Goal: Task Accomplishment & Management: Manage account settings

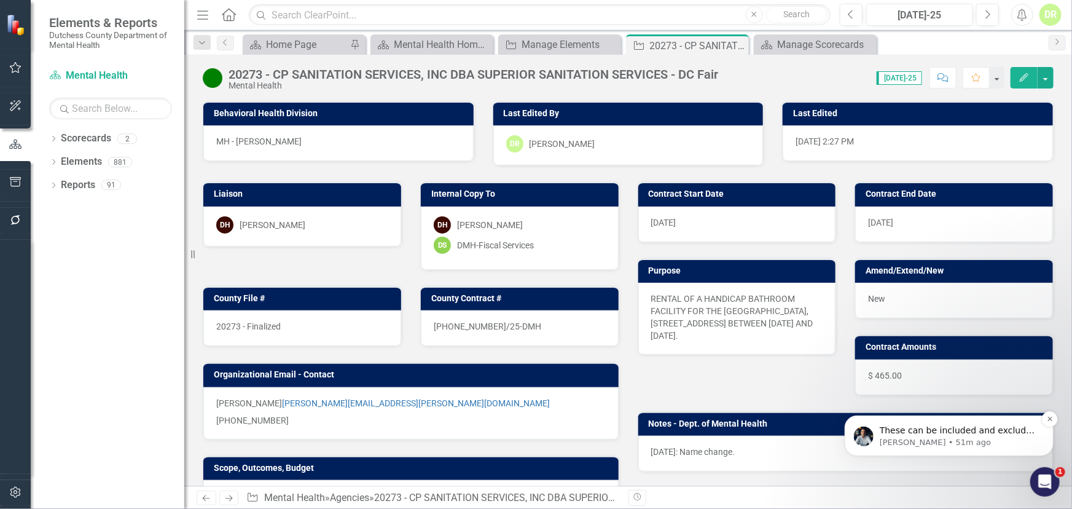
click at [930, 430] on p "These can be included and excluded accordingly! Those will have to be kindly mo…" at bounding box center [958, 430] width 158 height 12
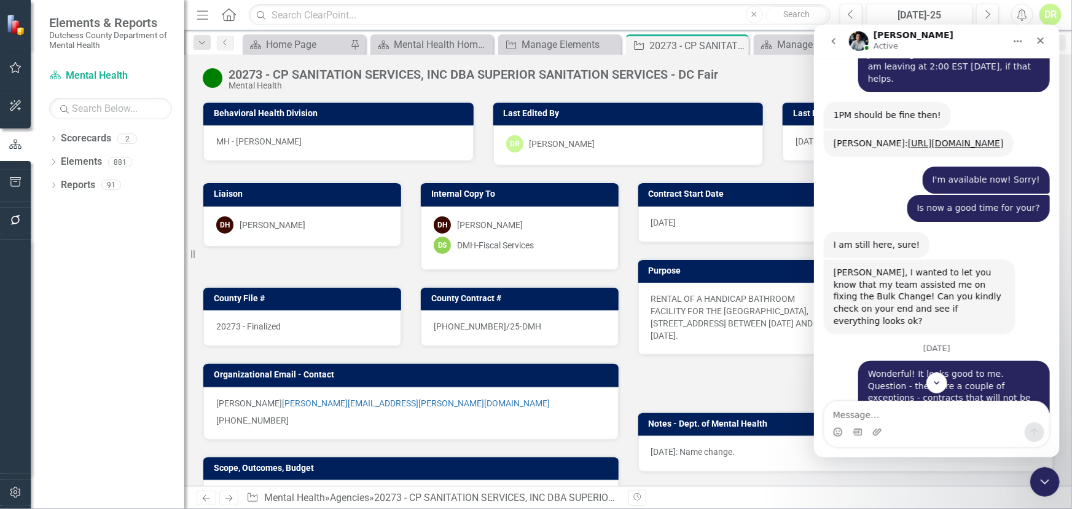
scroll to position [6745, 0]
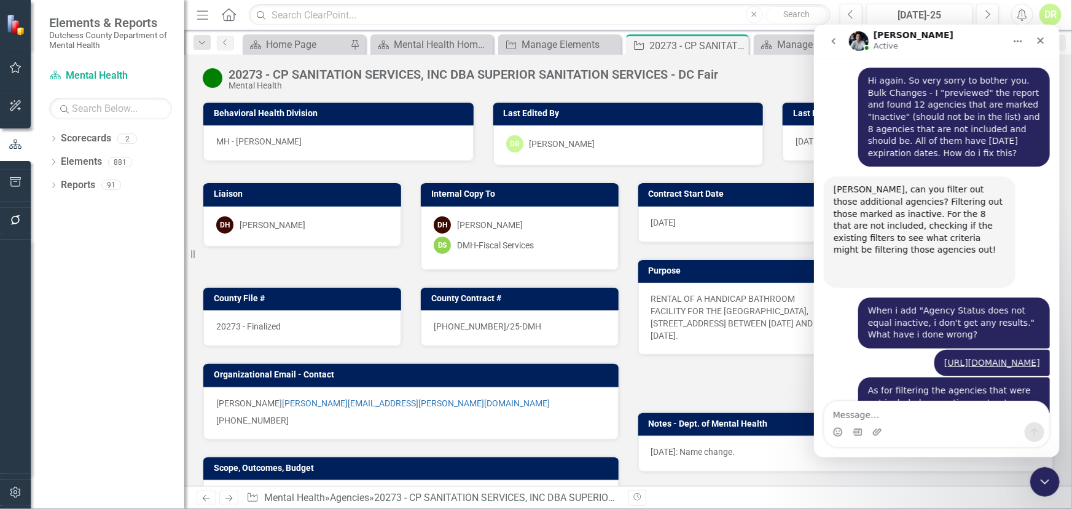
click at [877, 416] on textarea "Message…" at bounding box center [936, 410] width 225 height 21
type textarea "What needs to be modified?"
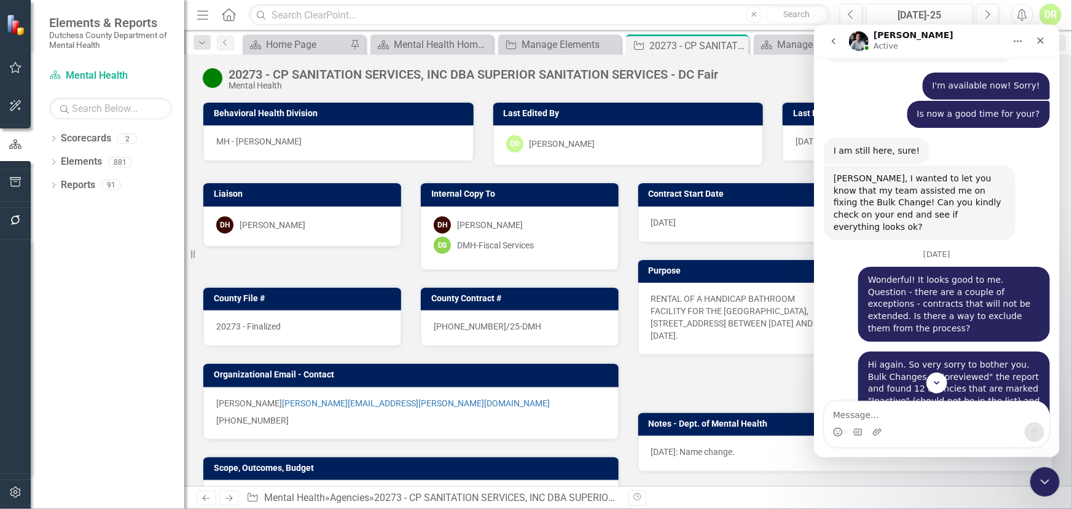
scroll to position [6427, 0]
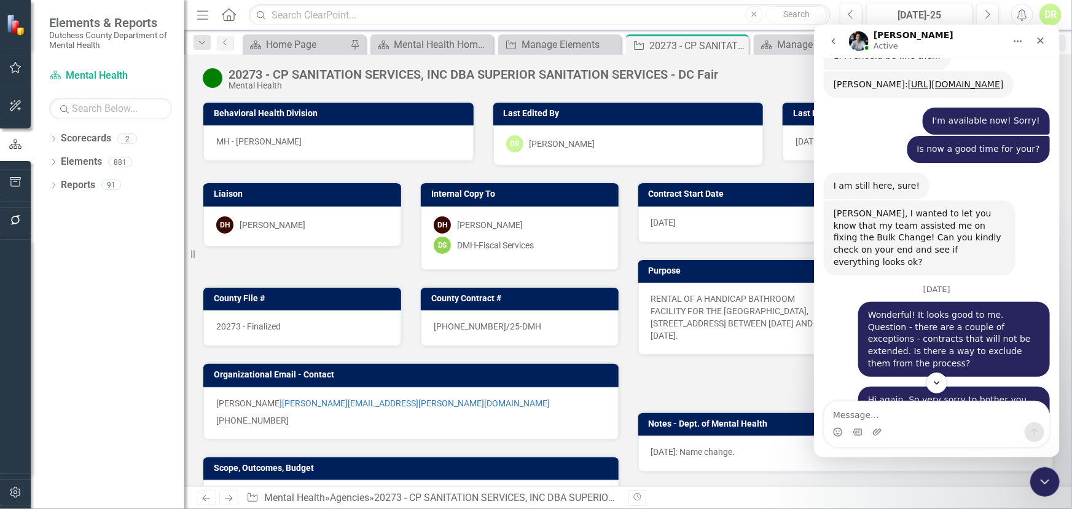
drag, startPoint x: 862, startPoint y: 268, endPoint x: 1015, endPoint y: 291, distance: 155.3
copy div "When i add "Agency Status does not equal inactive, i don't get any results." Wh…"
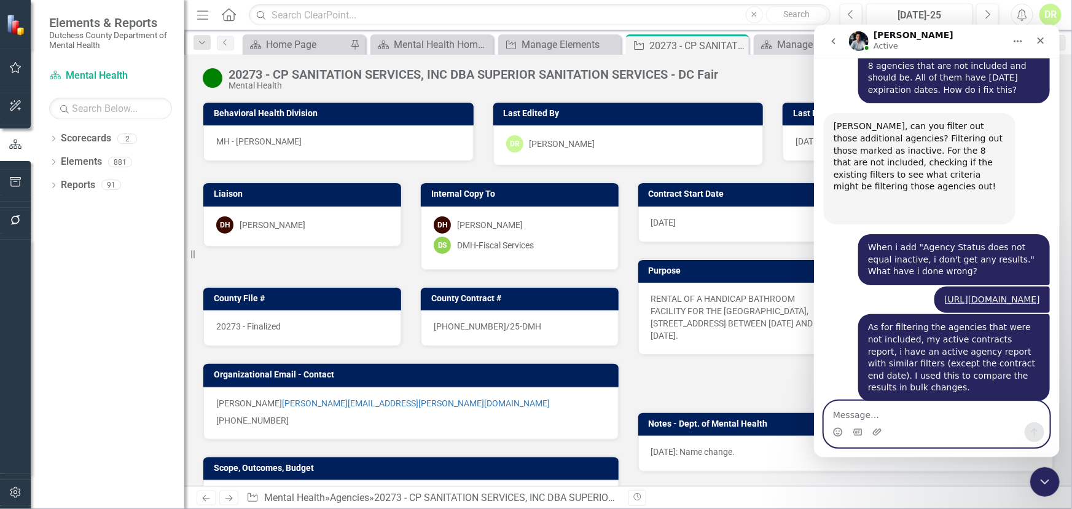
click at [860, 412] on textarea "Message…" at bounding box center [936, 410] width 225 height 21
paste textarea "When i add "Agency Status does not equal inactive, i don't get any results." Wh…"
type textarea "When i add "Agency Status does not equal inactive, i don't get any results." Wh…"
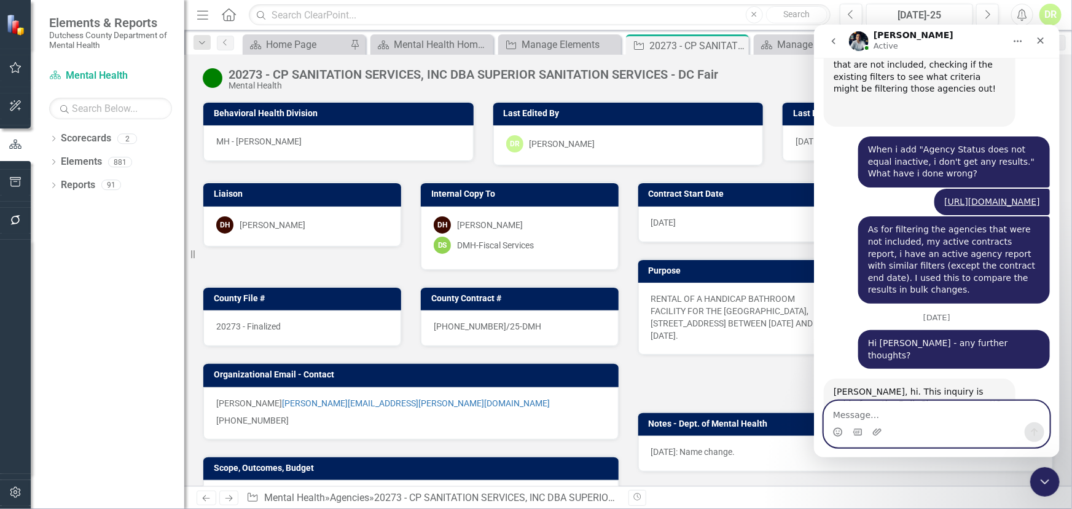
scroll to position [6920, 0]
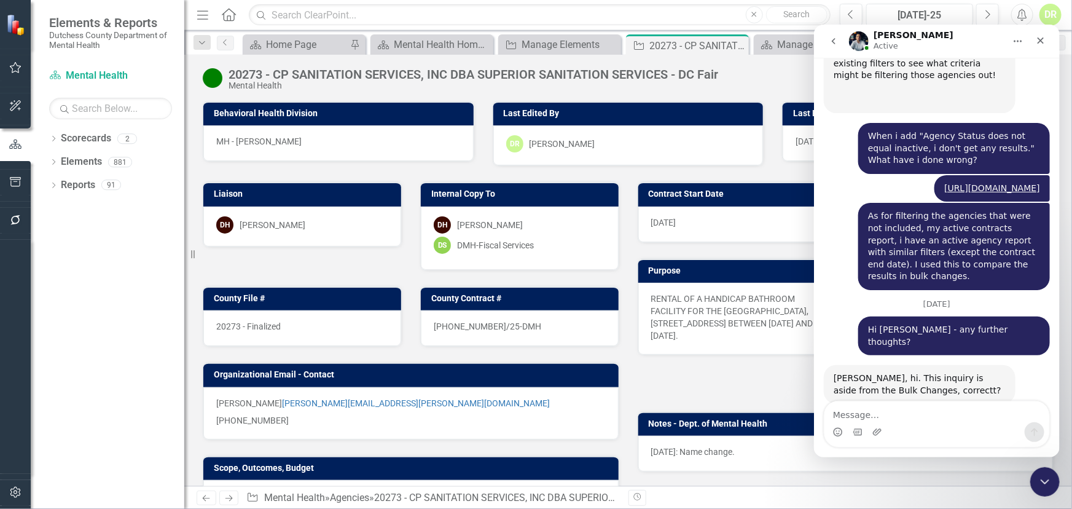
drag, startPoint x: 857, startPoint y: 276, endPoint x: 845, endPoint y: 270, distance: 13.7
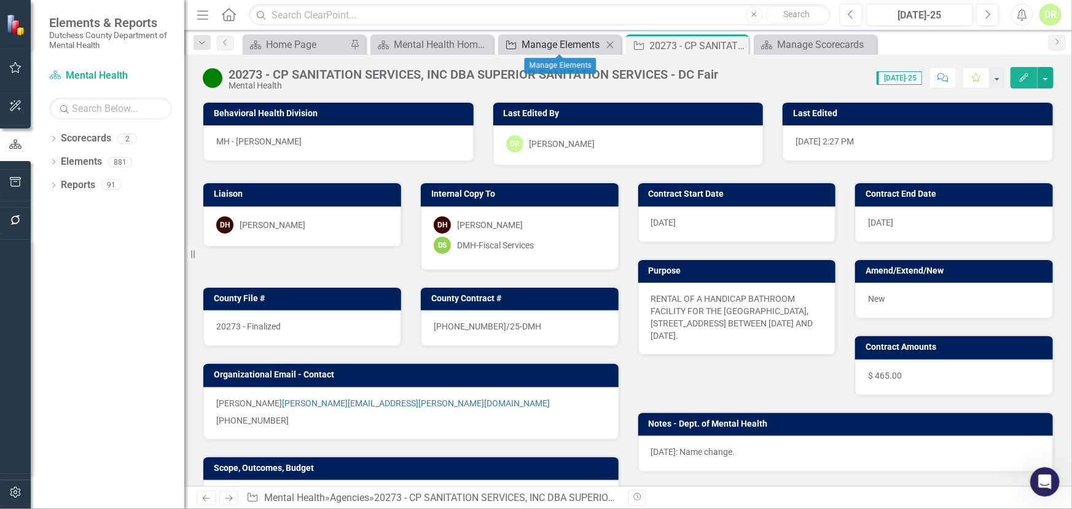
click at [529, 37] on div "Manage Elements" at bounding box center [561, 44] width 81 height 15
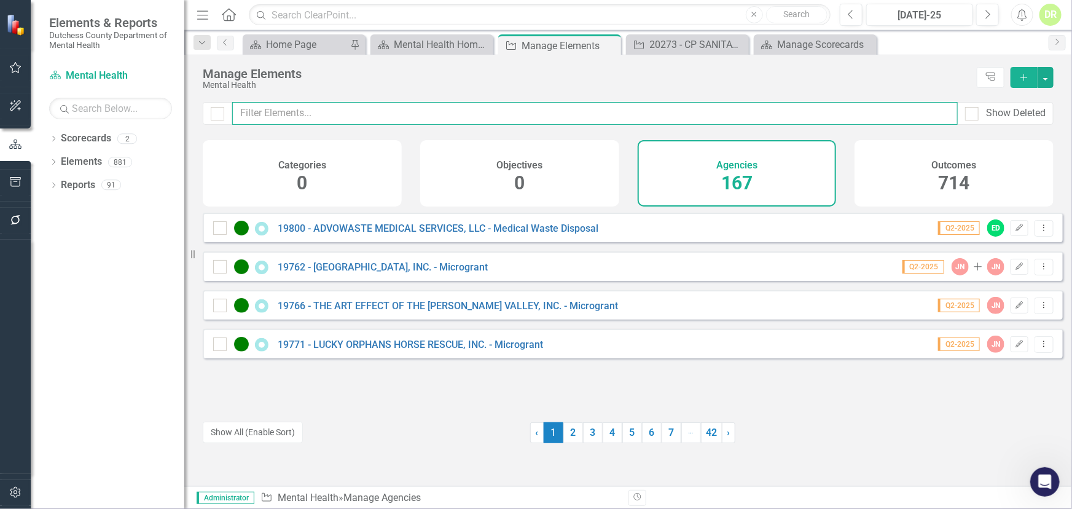
click at [260, 112] on input "text" at bounding box center [594, 113] width 725 height 23
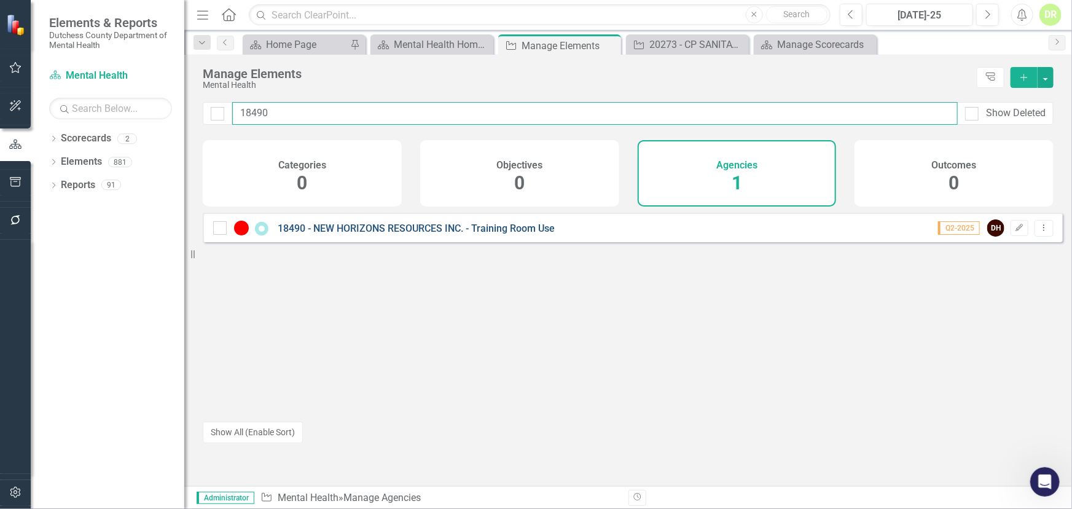
type input "18490"
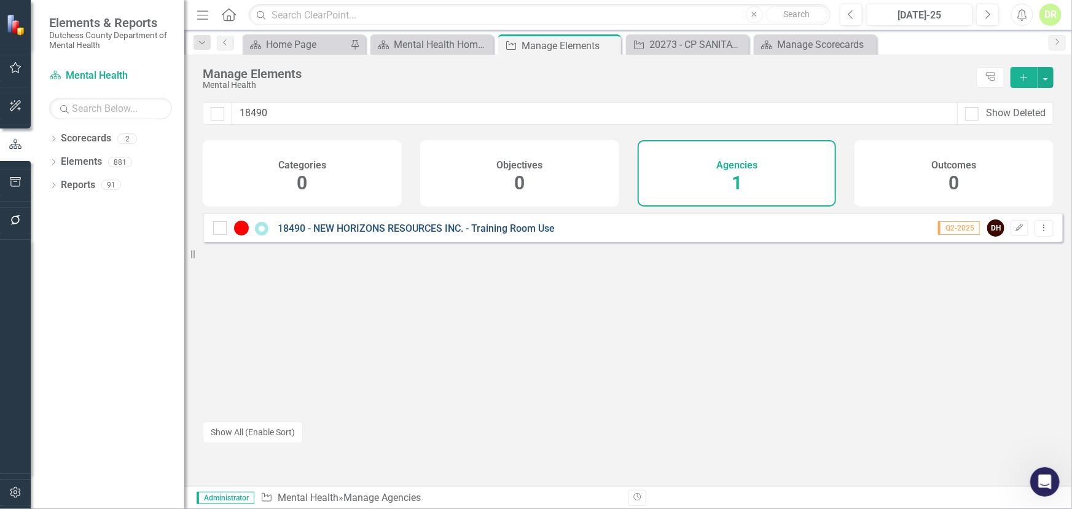
click at [328, 234] on link "18490 - NEW HORIZONS RESOURCES INC. - Training Room Use" at bounding box center [416, 228] width 277 height 12
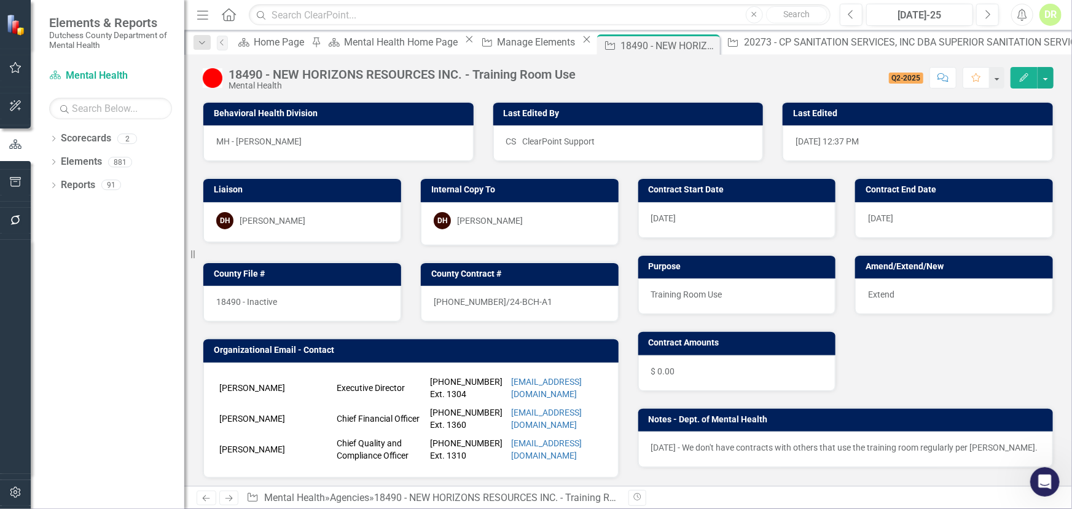
click at [674, 217] on span "[DATE]" at bounding box center [663, 218] width 25 height 10
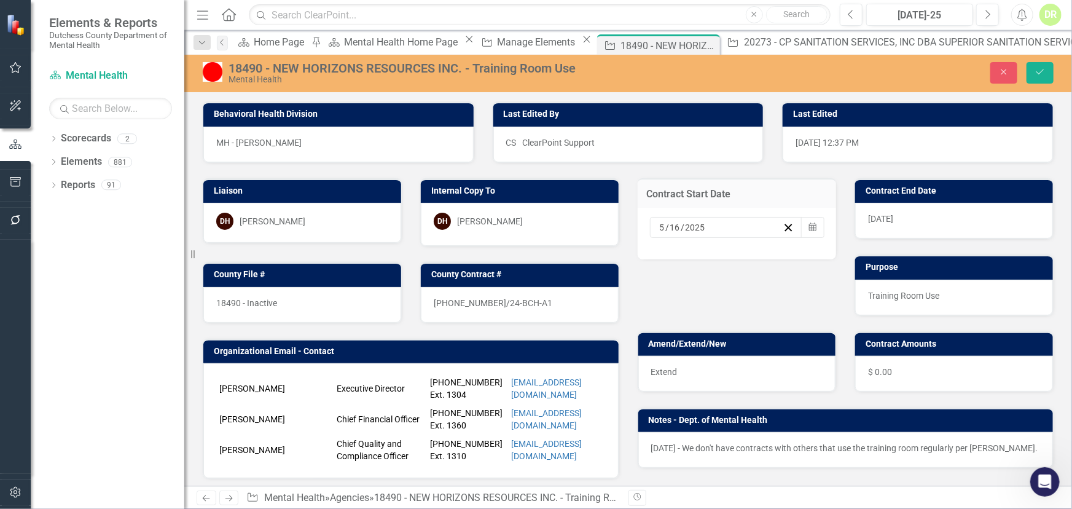
click at [659, 231] on input "5" at bounding box center [662, 227] width 7 height 12
click at [803, 340] on button "16" at bounding box center [818, 337] width 31 height 22
click at [945, 222] on div "[DATE]" at bounding box center [954, 221] width 198 height 36
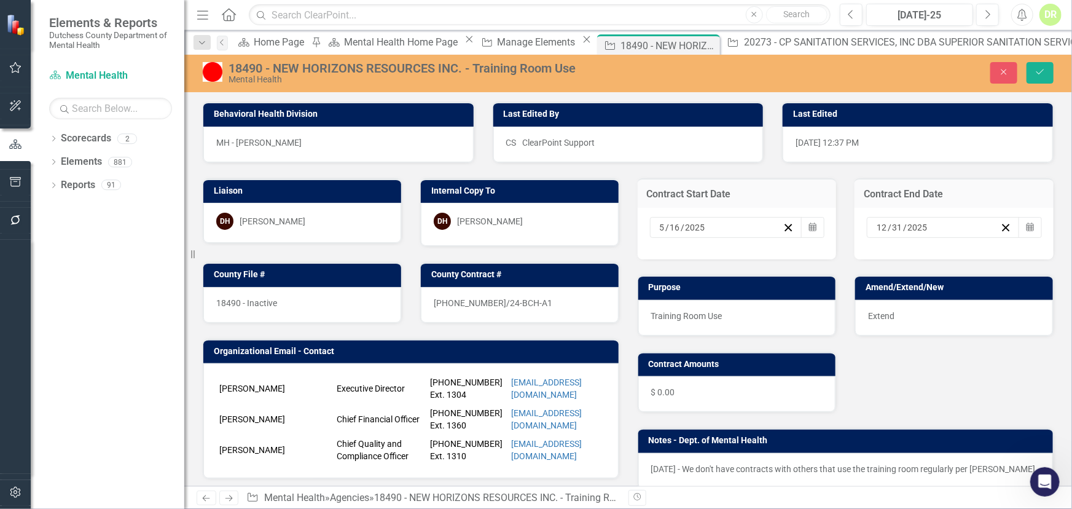
click at [894, 231] on input "31" at bounding box center [897, 227] width 12 height 12
drag, startPoint x: 930, startPoint y: 388, endPoint x: 947, endPoint y: 335, distance: 55.6
click at [916, 386] on abbr "31" at bounding box center [912, 381] width 10 height 10
click at [1038, 76] on icon "Save" at bounding box center [1039, 72] width 11 height 9
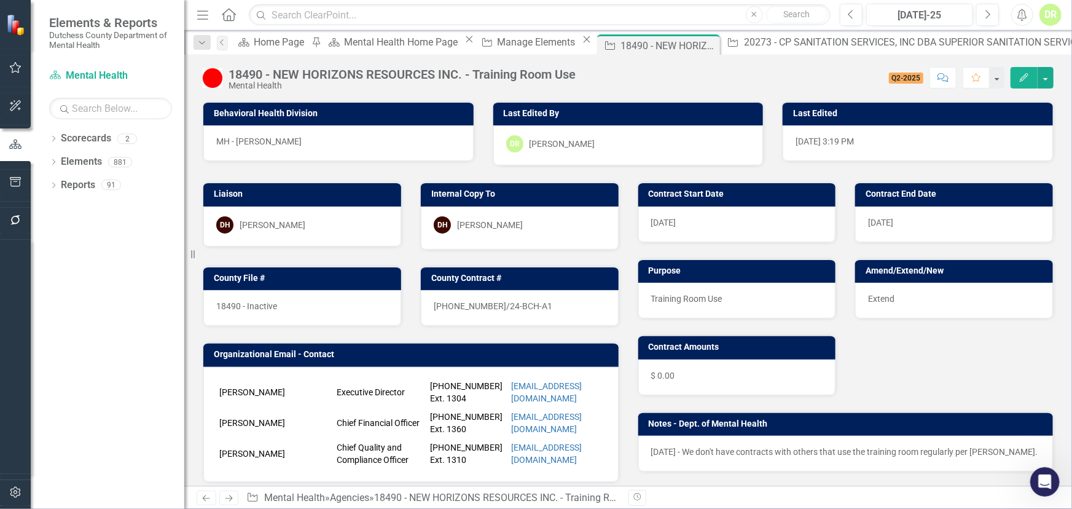
click at [1037, 477] on icon "Open Intercom Messenger" at bounding box center [1044, 481] width 20 height 20
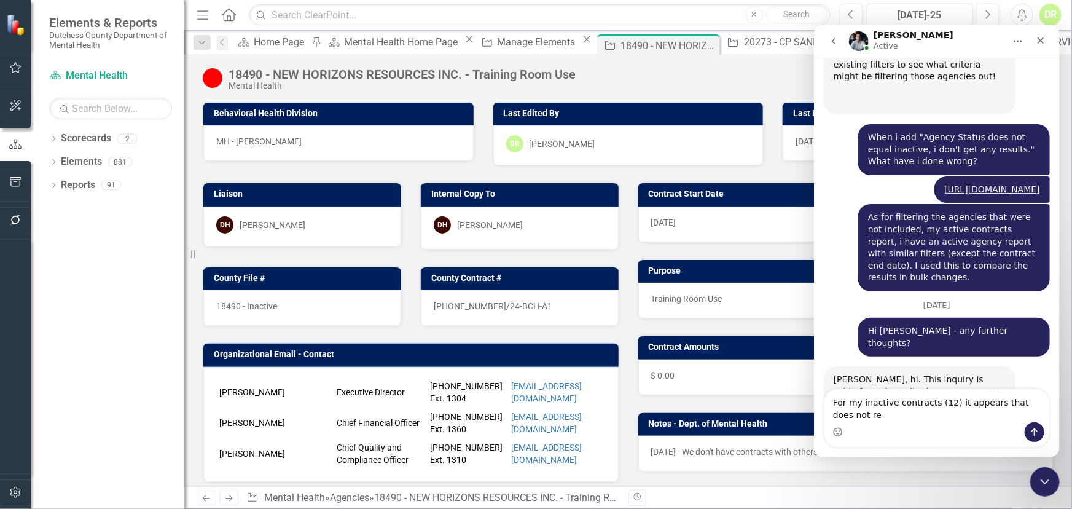
scroll to position [6932, 0]
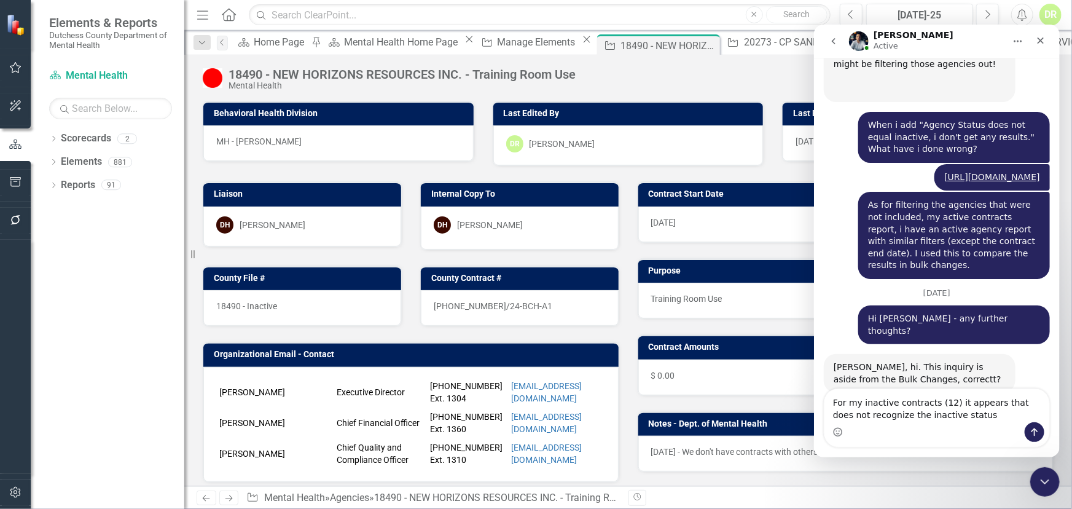
type textarea "For my inactive contracts (12) it appears that does not recognize the inactive …"
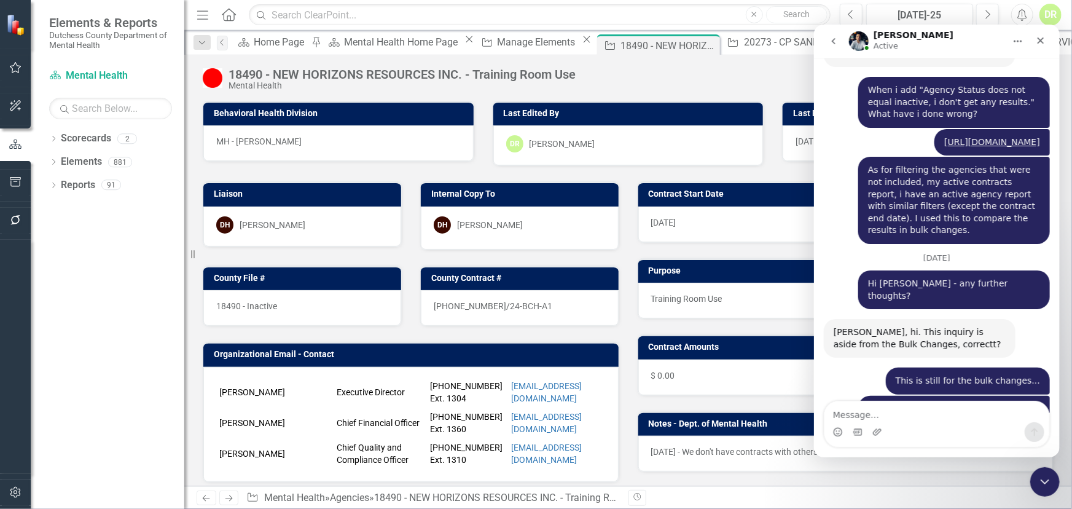
scroll to position [6969, 0]
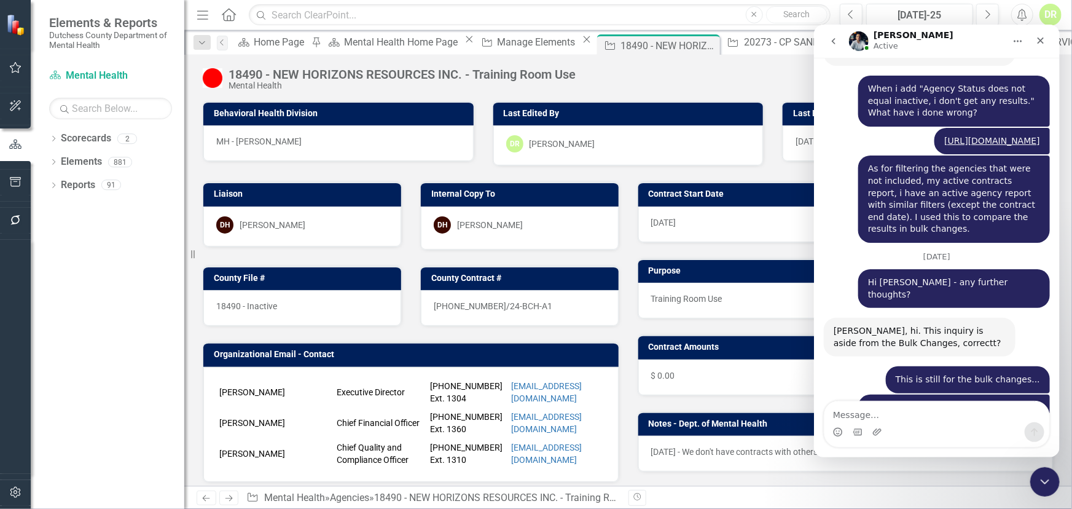
click at [711, 83] on div "Score: N/A Q2-2025 Completed Comment Favorite Edit" at bounding box center [818, 77] width 472 height 21
click at [838, 394] on div "i can't figure out why some were added (aside from the end date) as some were n…" at bounding box center [936, 424] width 226 height 61
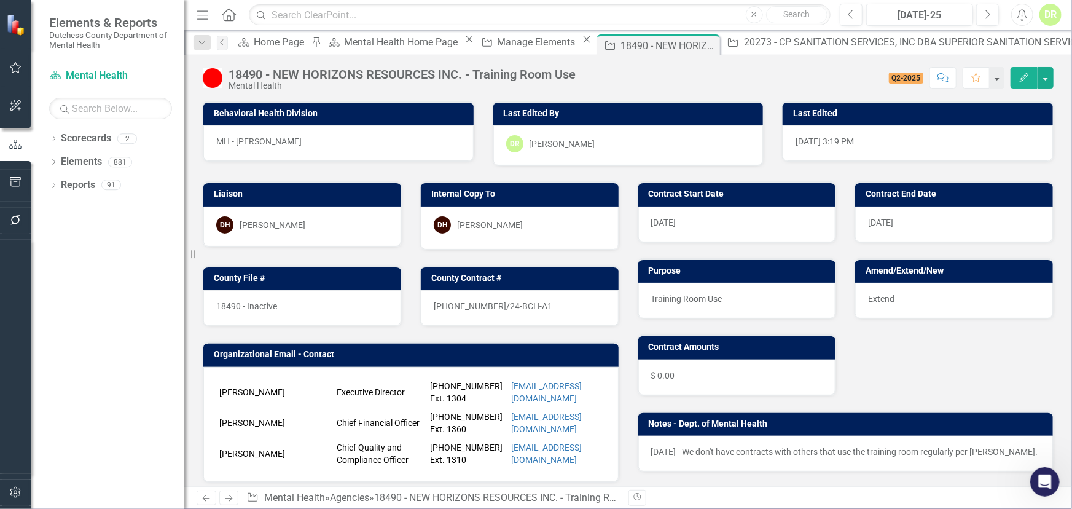
click at [334, 89] on div "Mental Health" at bounding box center [401, 85] width 347 height 9
click at [252, 76] on div "18490 - NEW HORIZONS RESOURCES INC. - Training Room Use" at bounding box center [401, 75] width 347 height 14
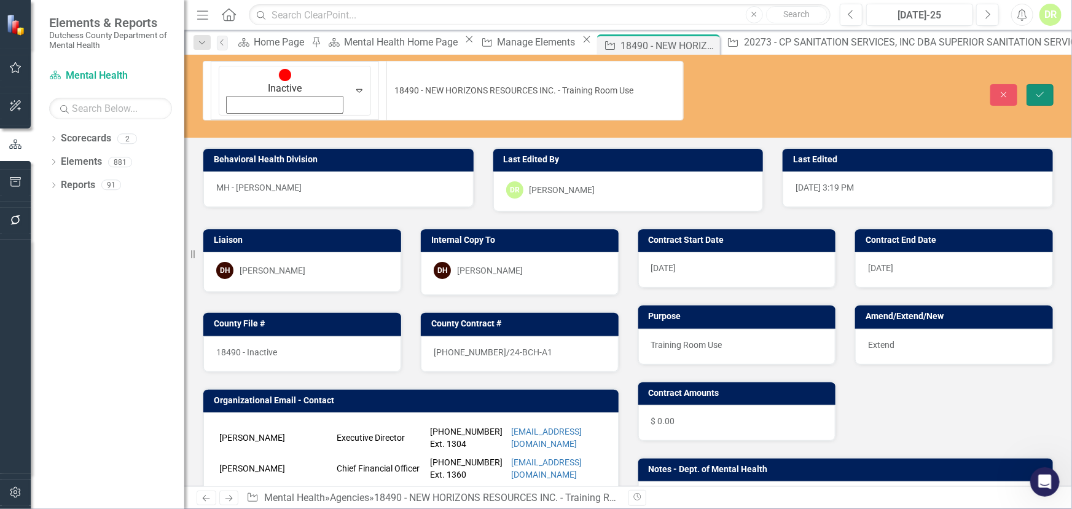
click at [1043, 90] on icon "Save" at bounding box center [1039, 94] width 11 height 9
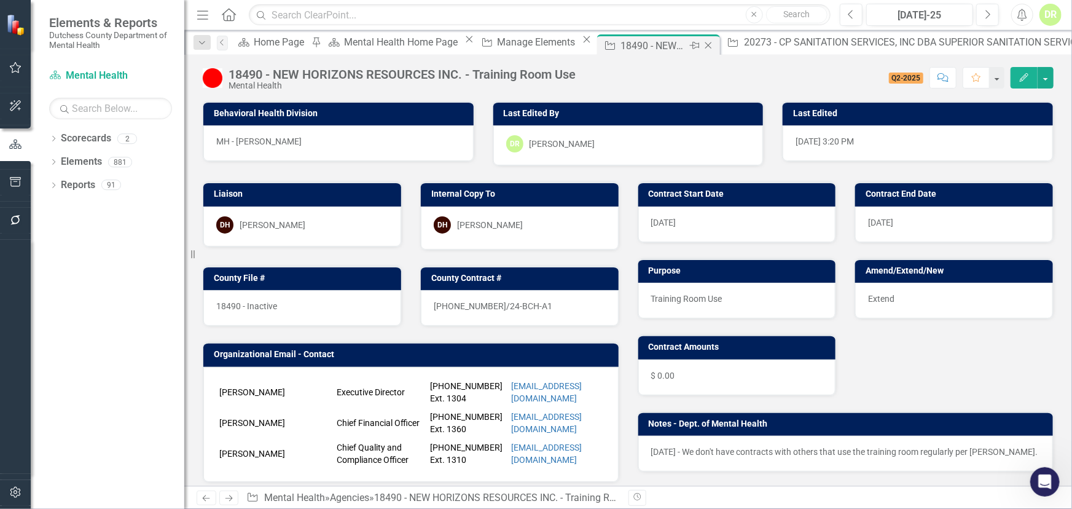
click at [705, 43] on icon at bounding box center [708, 45] width 7 height 7
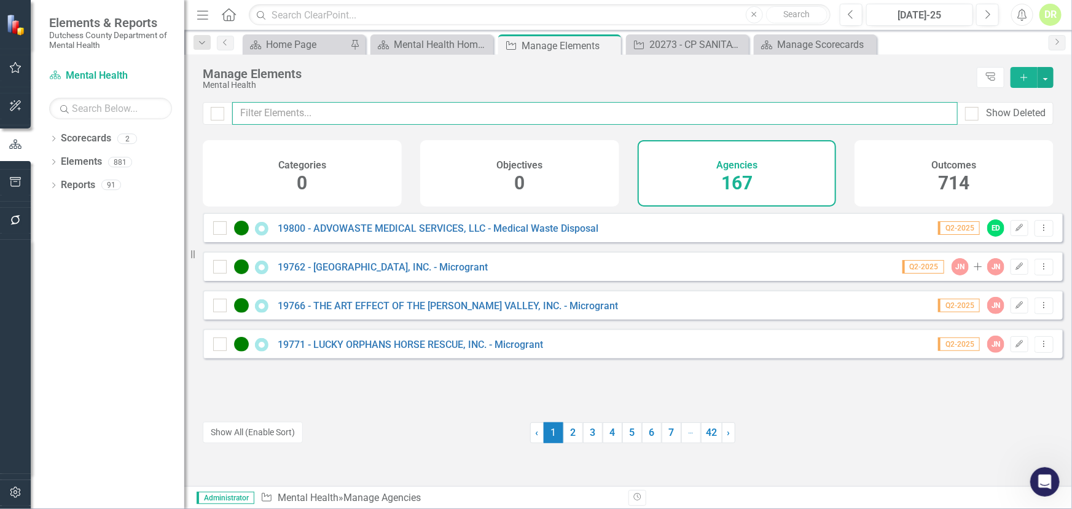
click at [338, 114] on input "text" at bounding box center [594, 113] width 725 height 23
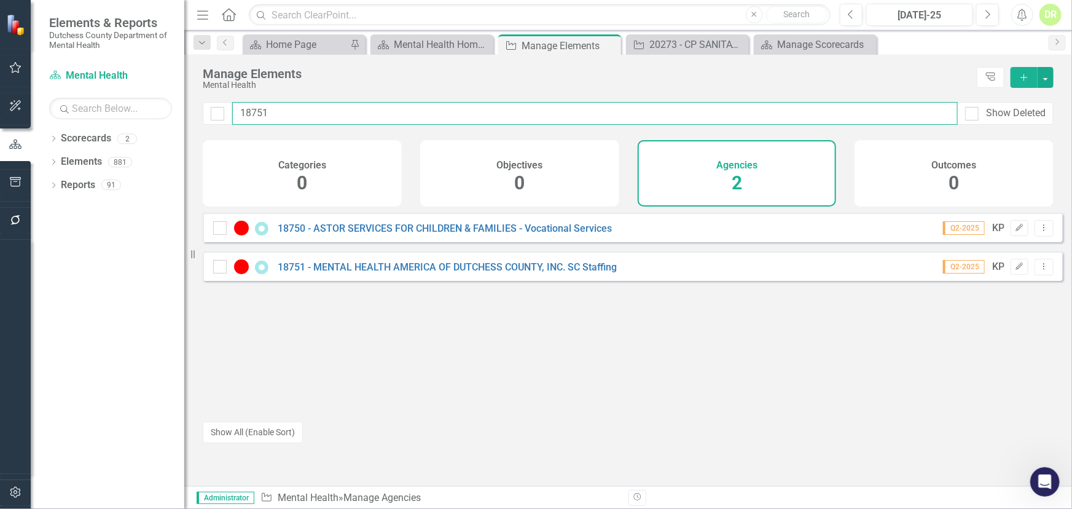
type input "18751"
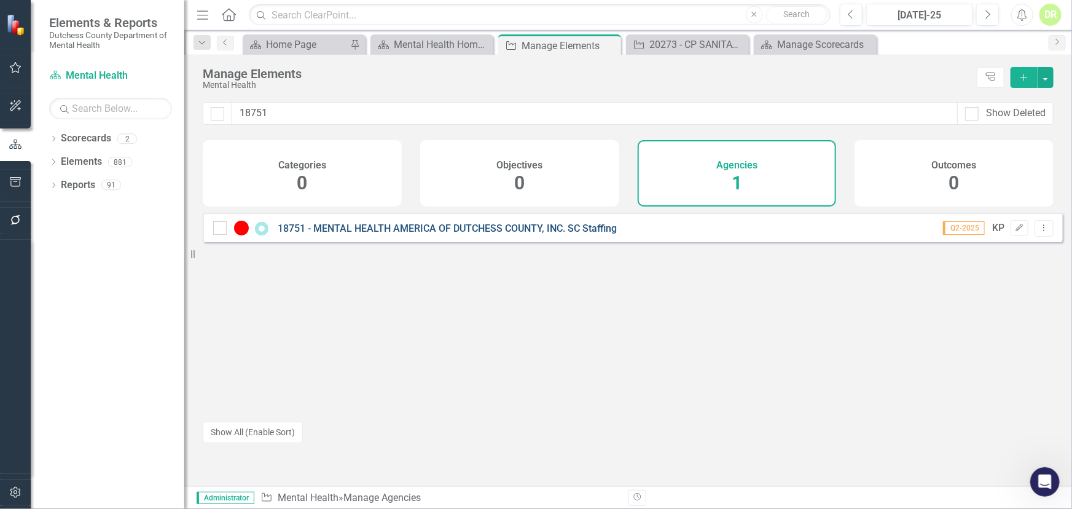
click at [390, 232] on link "18751 - MENTAL HEALTH AMERICA OF DUTCHESS COUNTY, INC. SC Staffing" at bounding box center [447, 228] width 339 height 12
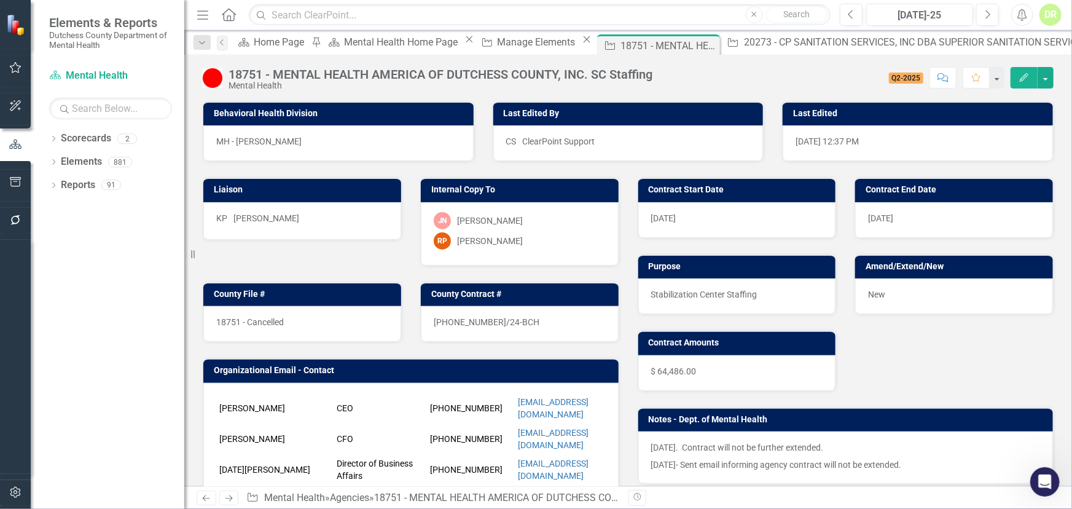
drag, startPoint x: 1052, startPoint y: 479, endPoint x: 1047, endPoint y: 467, distance: 12.7
click at [1052, 477] on icon "Open Intercom Messenger" at bounding box center [1044, 481] width 20 height 20
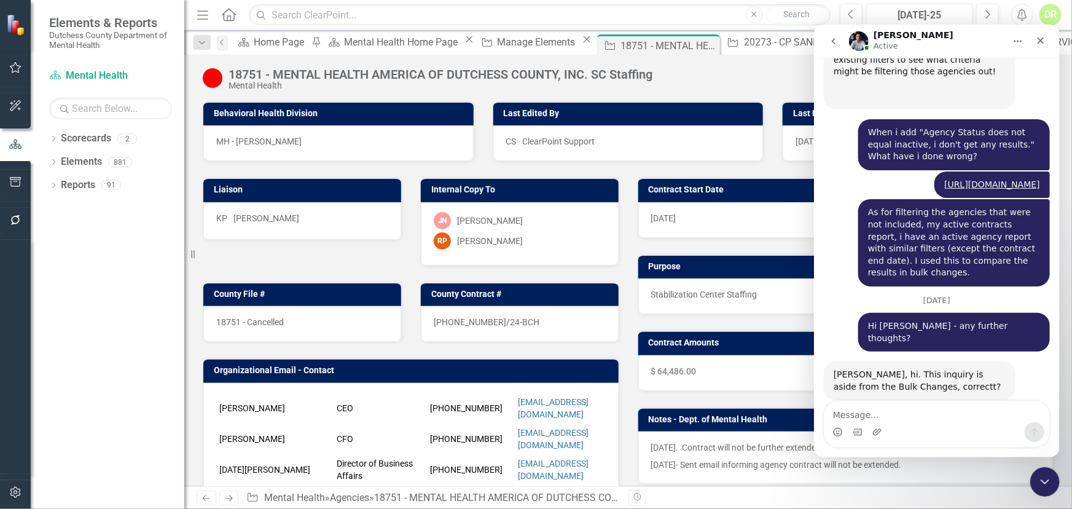
scroll to position [6969, 0]
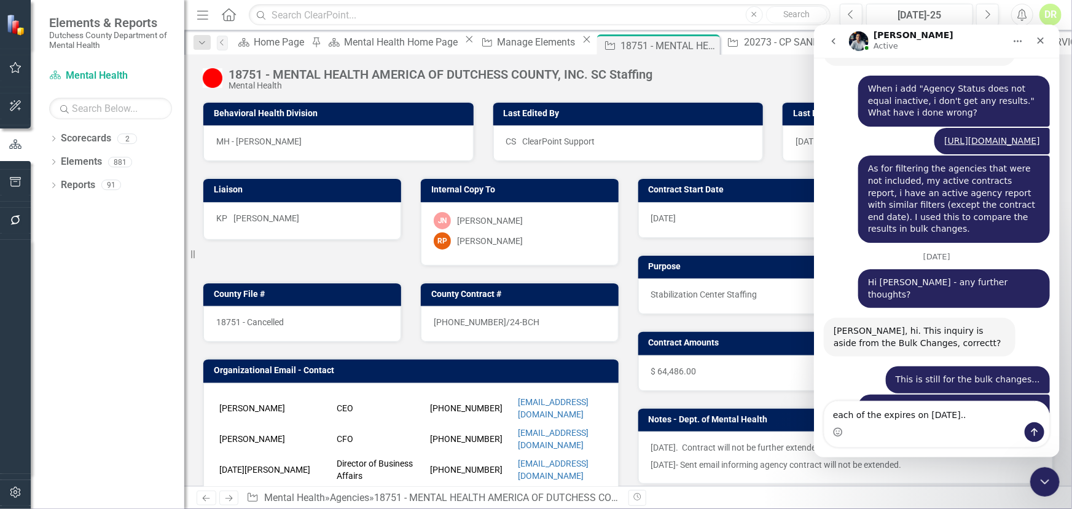
type textarea "each of the expires on [DATE]..."
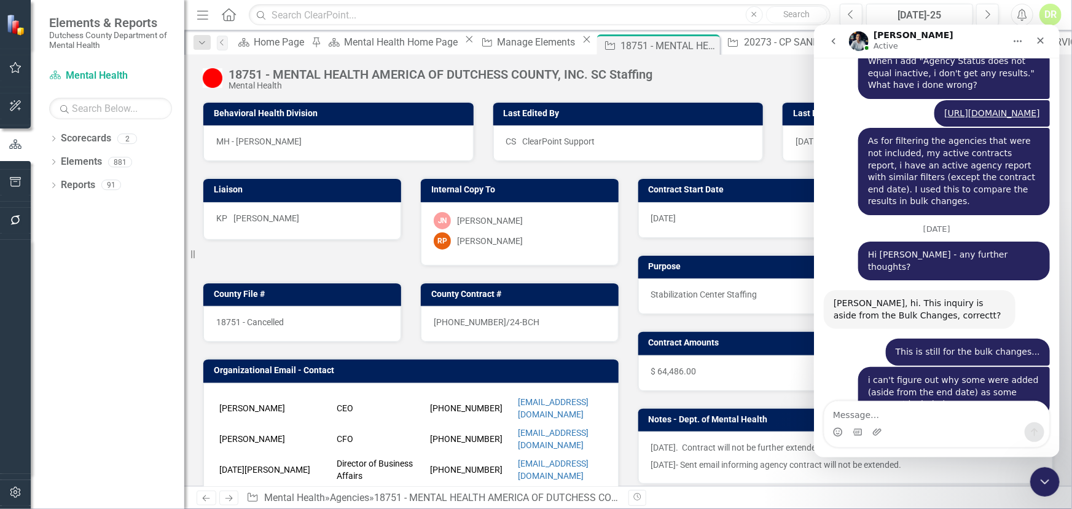
click at [830, 488] on div "What needs to be modified? [PERSON_NAME] • 13m ago" at bounding box center [936, 506] width 226 height 37
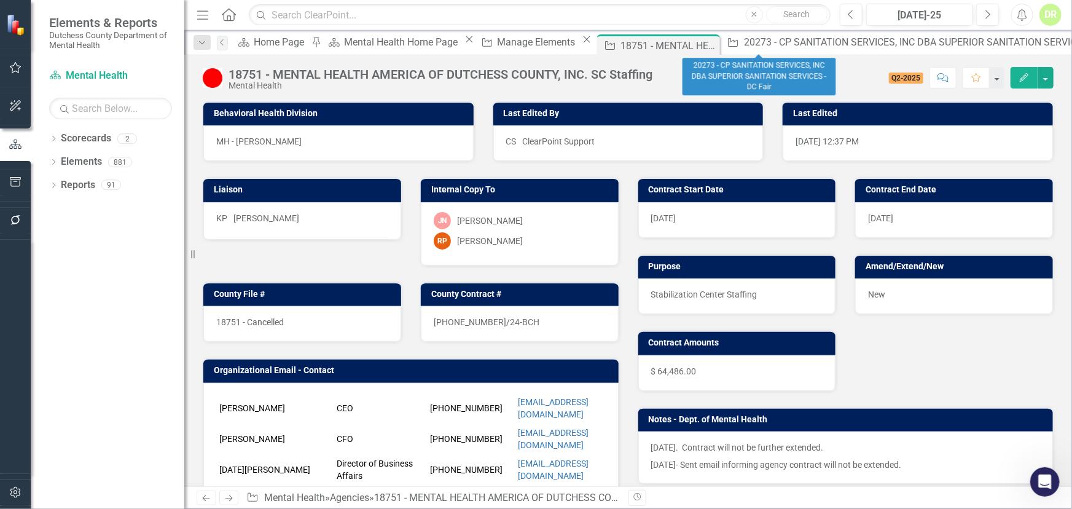
drag, startPoint x: 804, startPoint y: 43, endPoint x: 695, endPoint y: 57, distance: 109.6
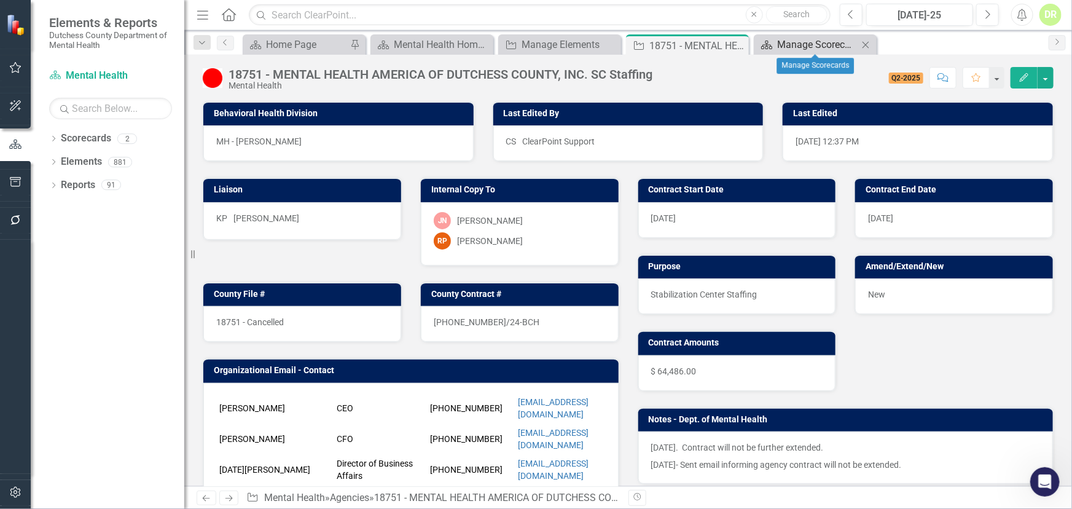
click at [838, 45] on div "Manage Scorecards" at bounding box center [817, 44] width 81 height 15
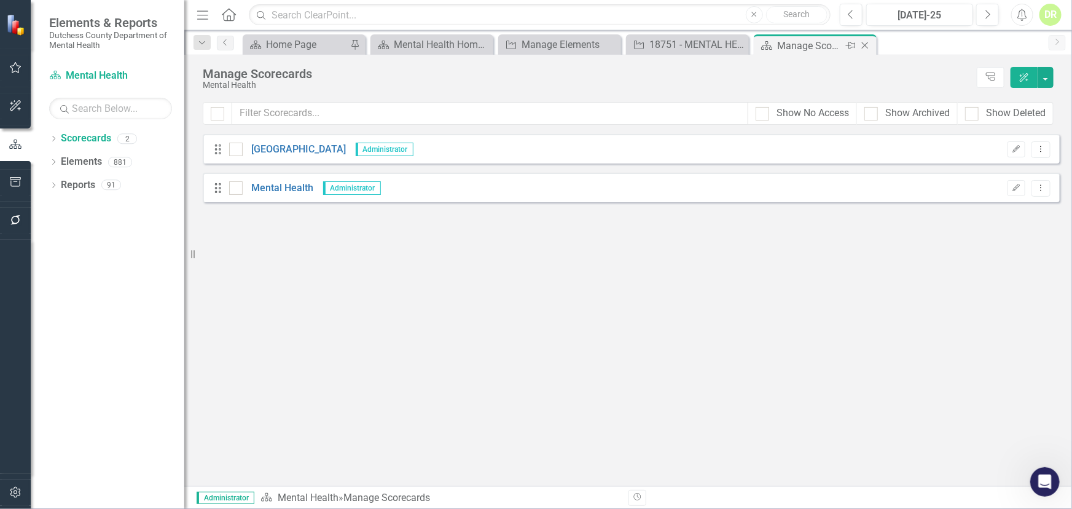
click at [867, 42] on icon at bounding box center [865, 45] width 7 height 7
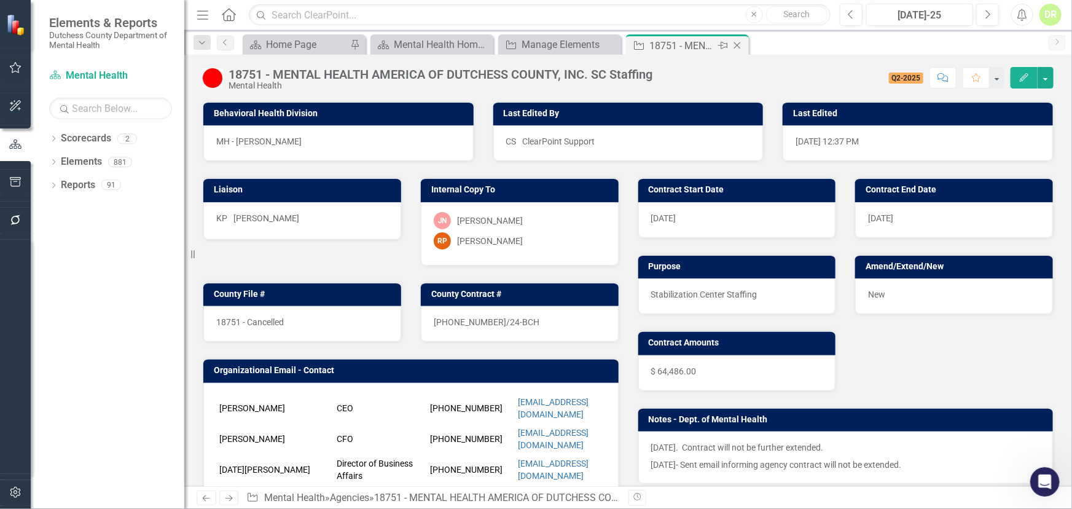
click at [731, 46] on icon "Close" at bounding box center [737, 46] width 12 height 10
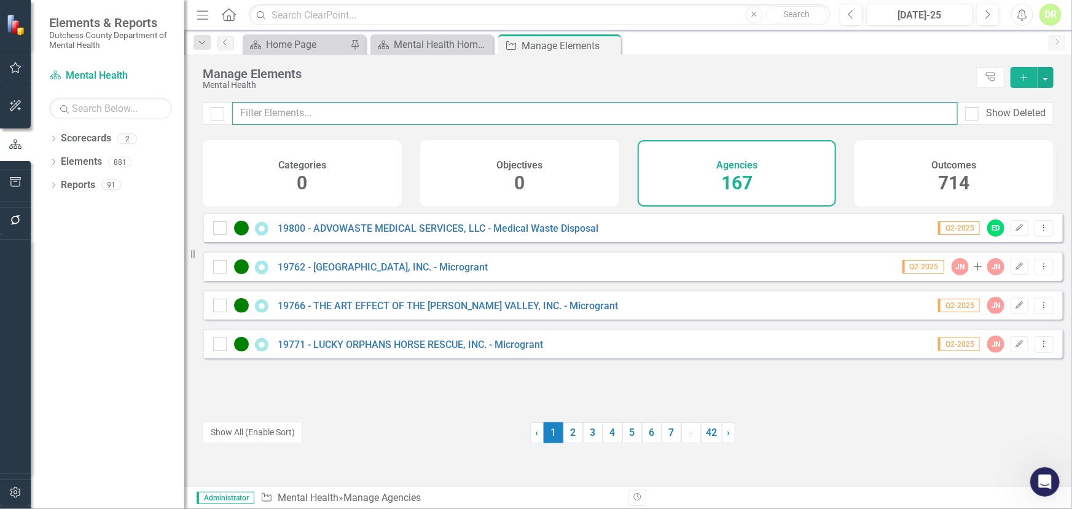
click at [418, 116] on input "text" at bounding box center [594, 113] width 725 height 23
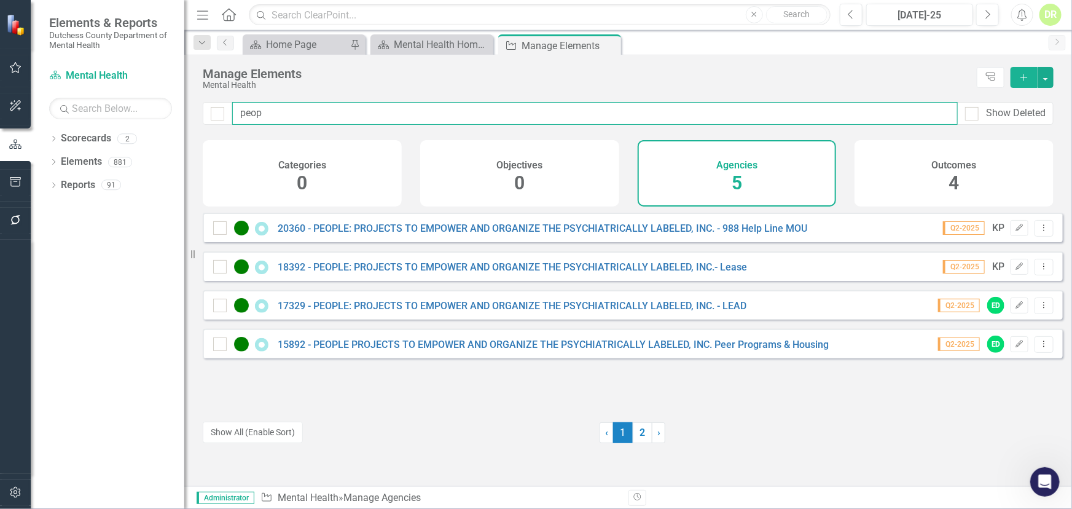
type input "peop"
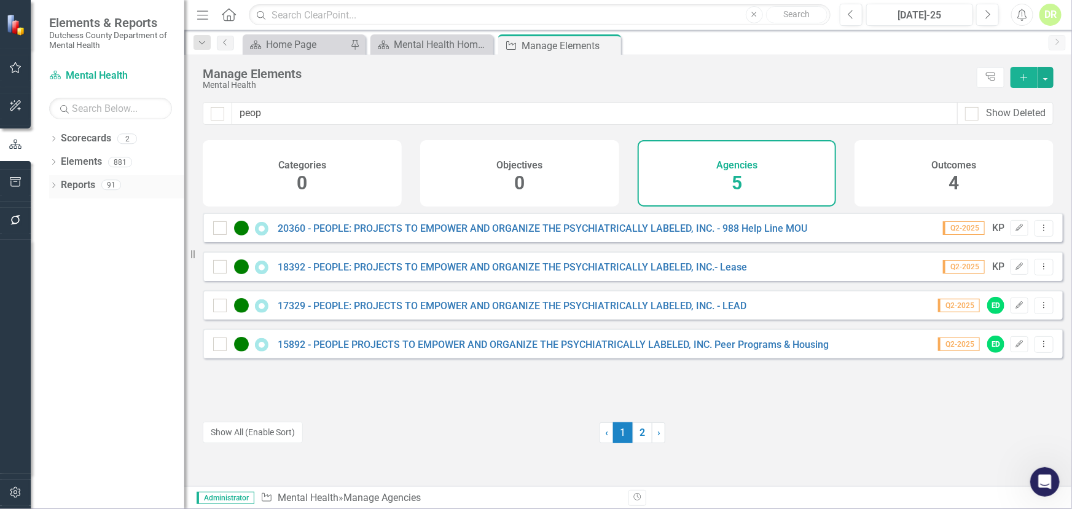
click at [76, 183] on link "Reports" at bounding box center [78, 185] width 34 height 14
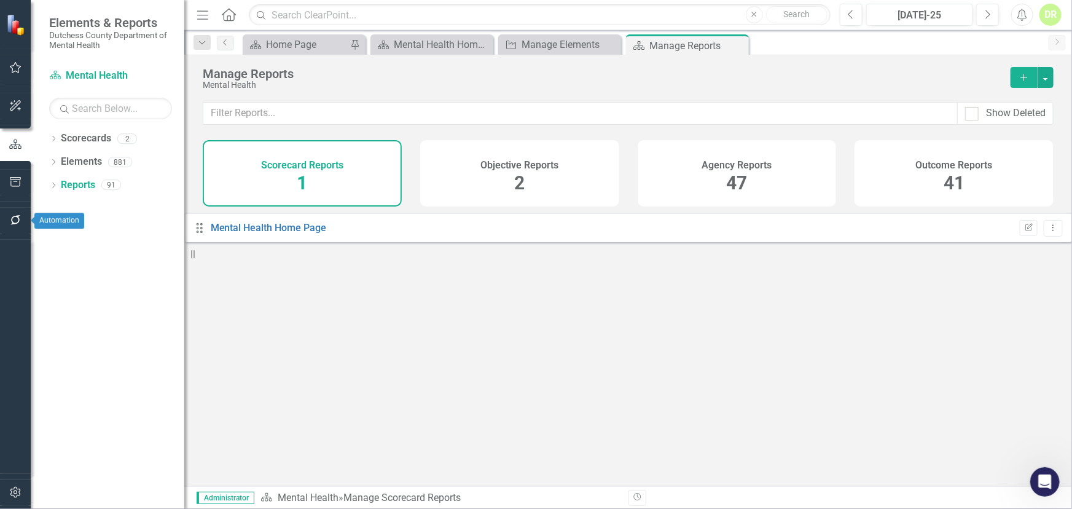
click at [15, 212] on button "button" at bounding box center [16, 221] width 28 height 26
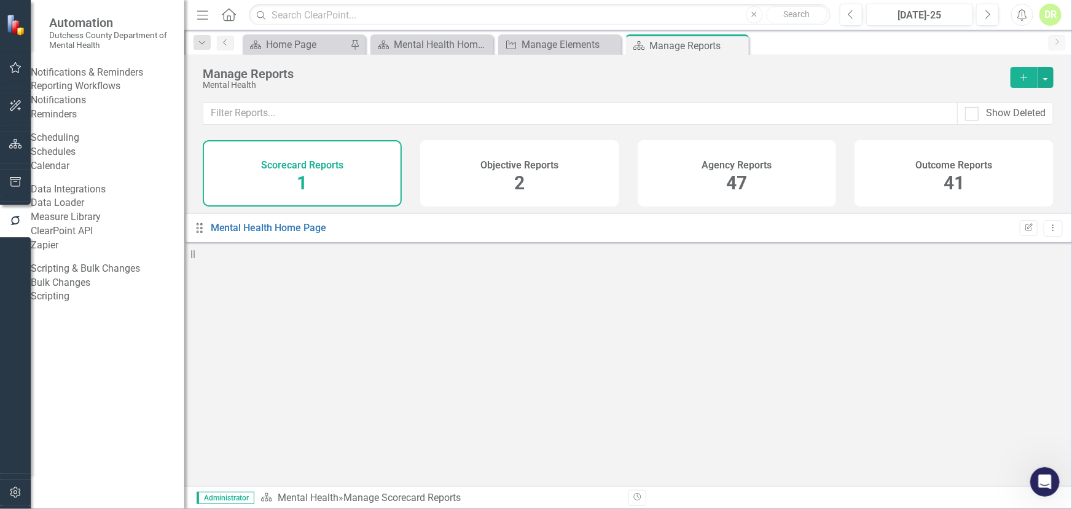
click at [96, 290] on link "Bulk Changes" at bounding box center [108, 283] width 154 height 14
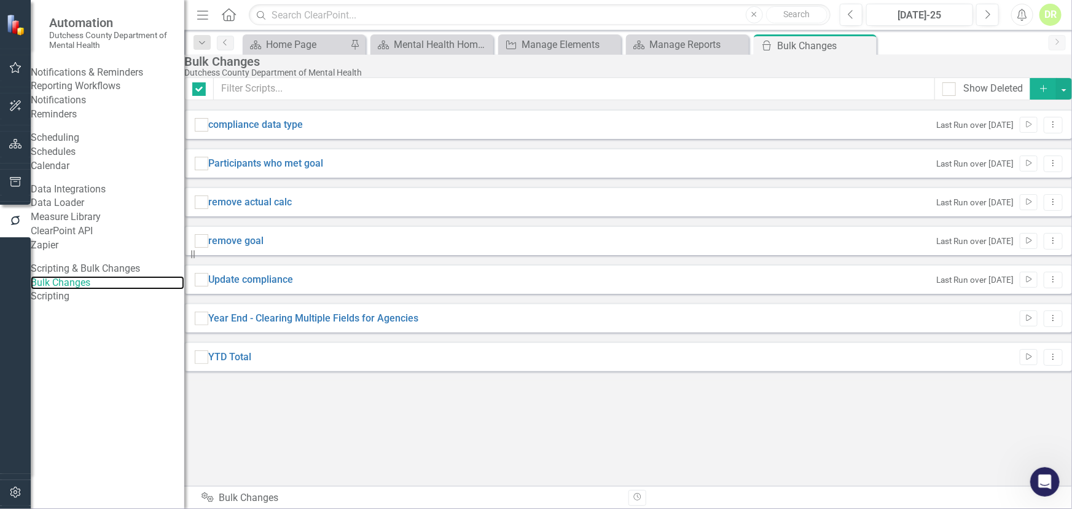
checkbox input "false"
click at [412, 326] on link "Year End - Clearing Multiple Fields for Agencies" at bounding box center [313, 318] width 210 height 14
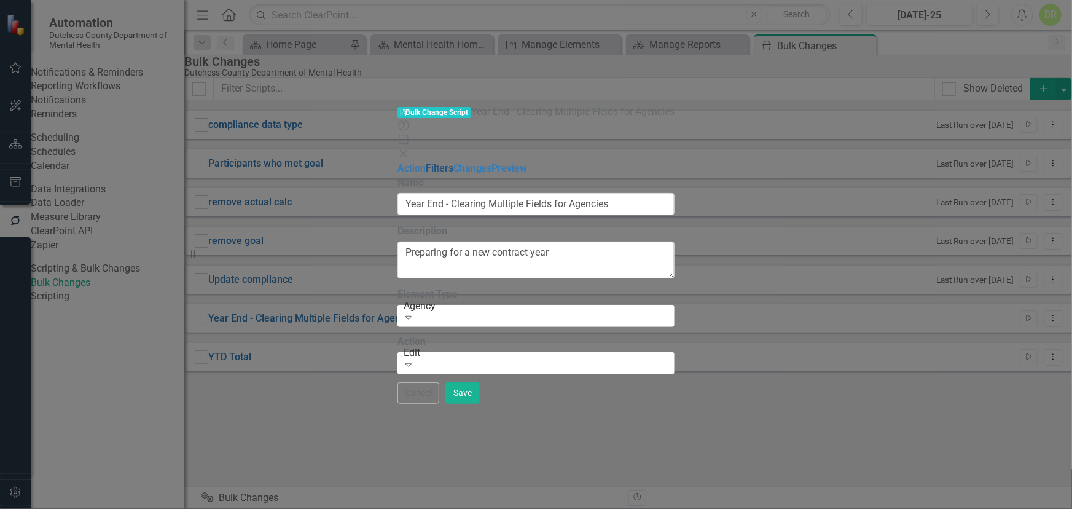
click at [426, 162] on link "Filters" at bounding box center [440, 168] width 28 height 12
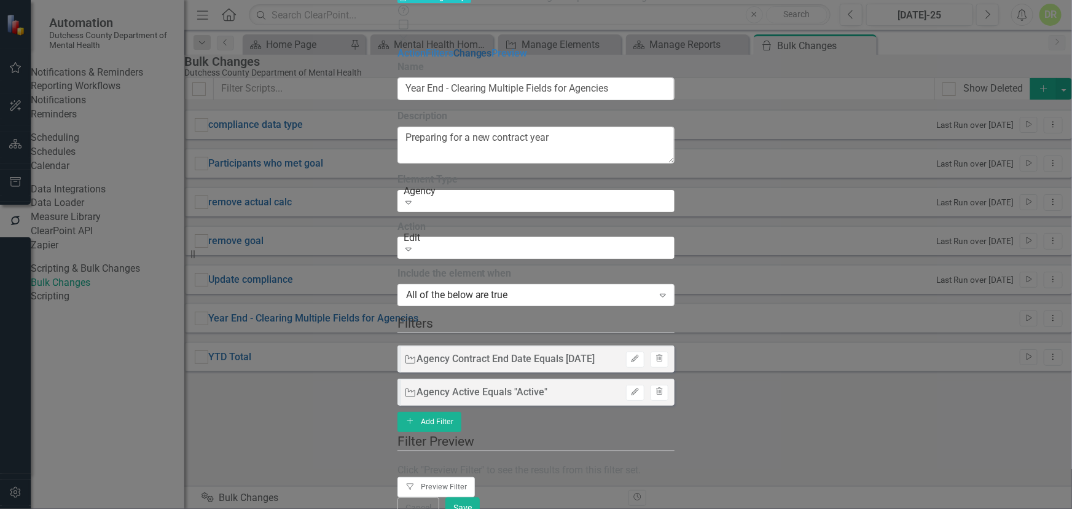
click at [453, 59] on link "Changes" at bounding box center [472, 53] width 39 height 12
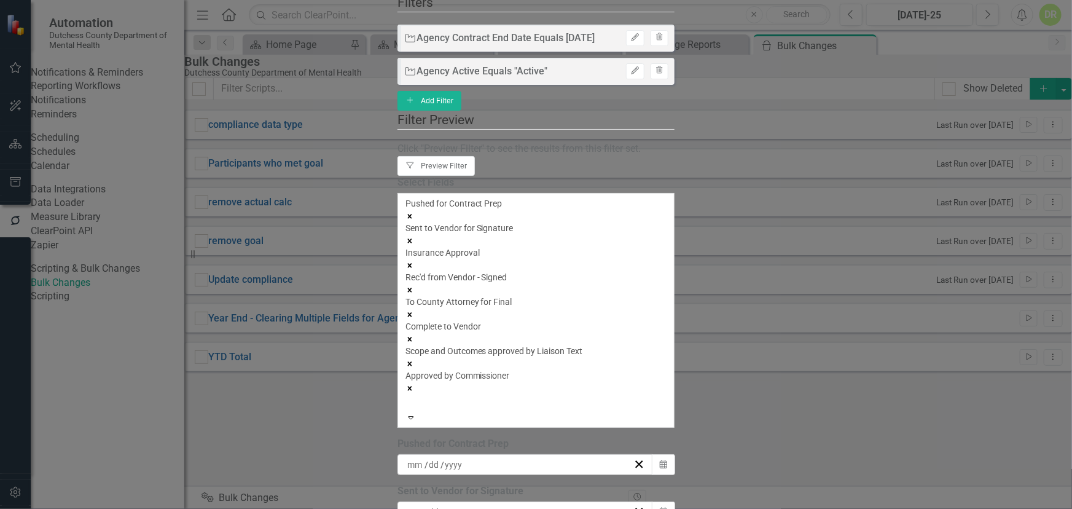
scroll to position [42, 0]
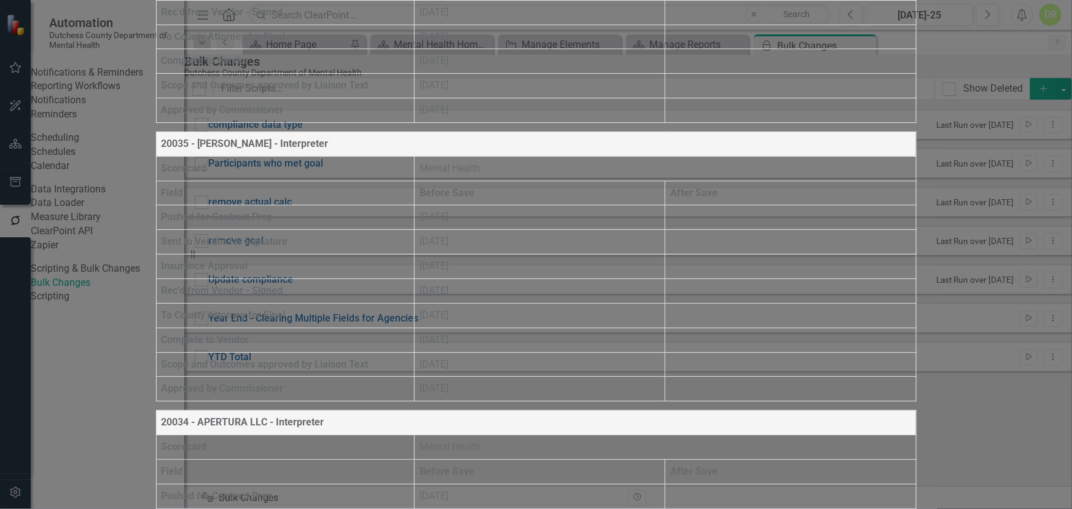
scroll to position [24247, 0]
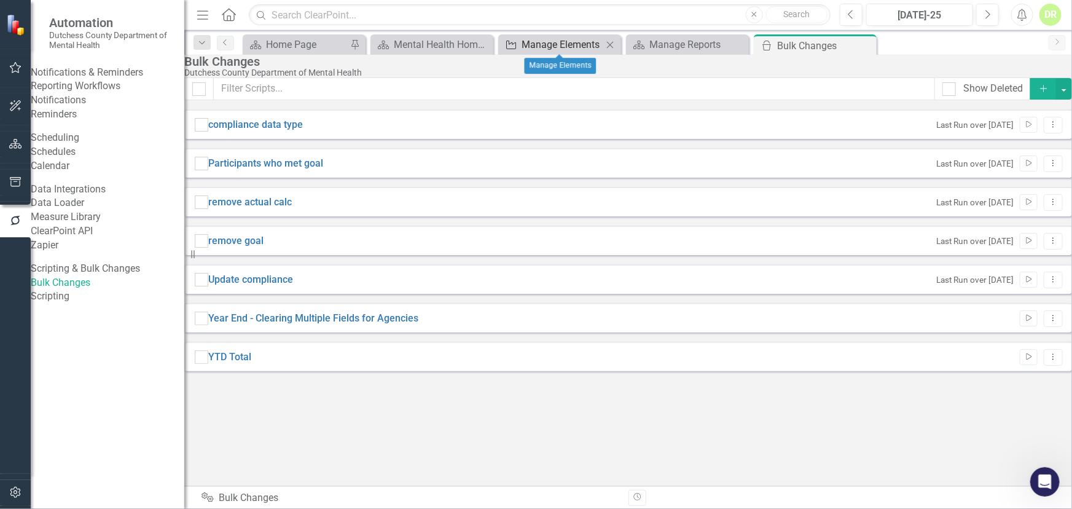
click at [526, 45] on div "Manage Elements" at bounding box center [561, 44] width 81 height 15
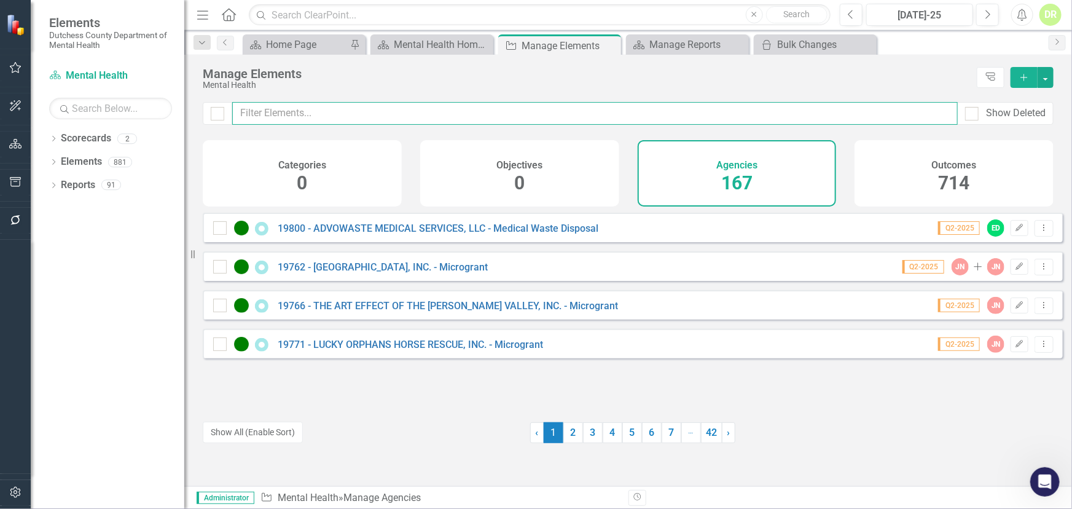
click at [307, 119] on input "text" at bounding box center [594, 113] width 725 height 23
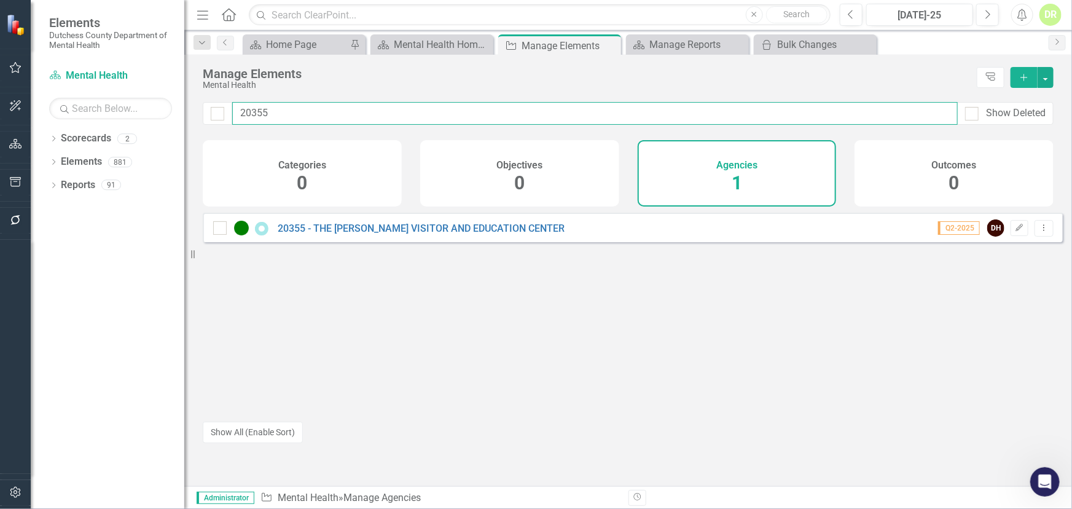
type input "20355"
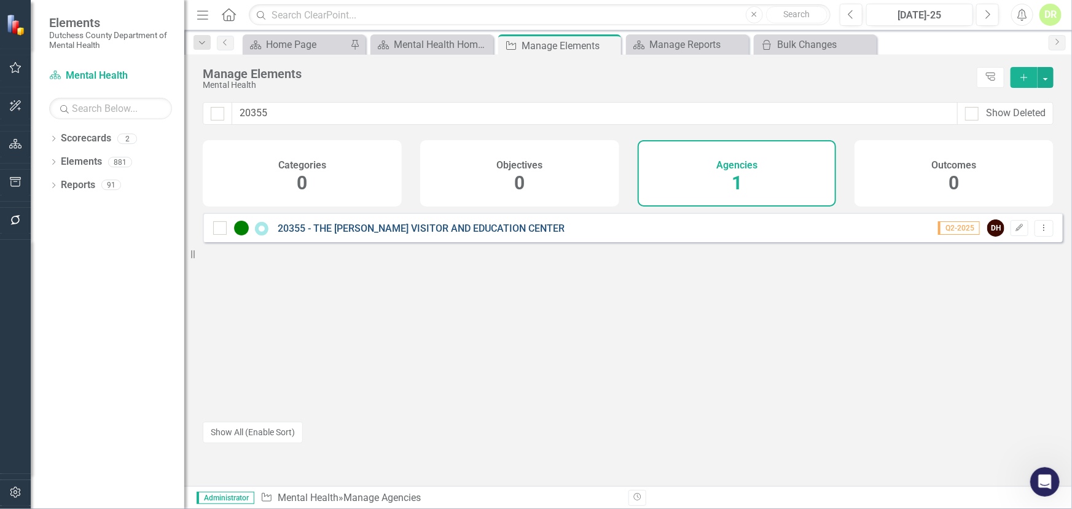
click at [330, 234] on link "20355 - THE [PERSON_NAME] VISITOR AND EDUCATION CENTER" at bounding box center [421, 228] width 287 height 12
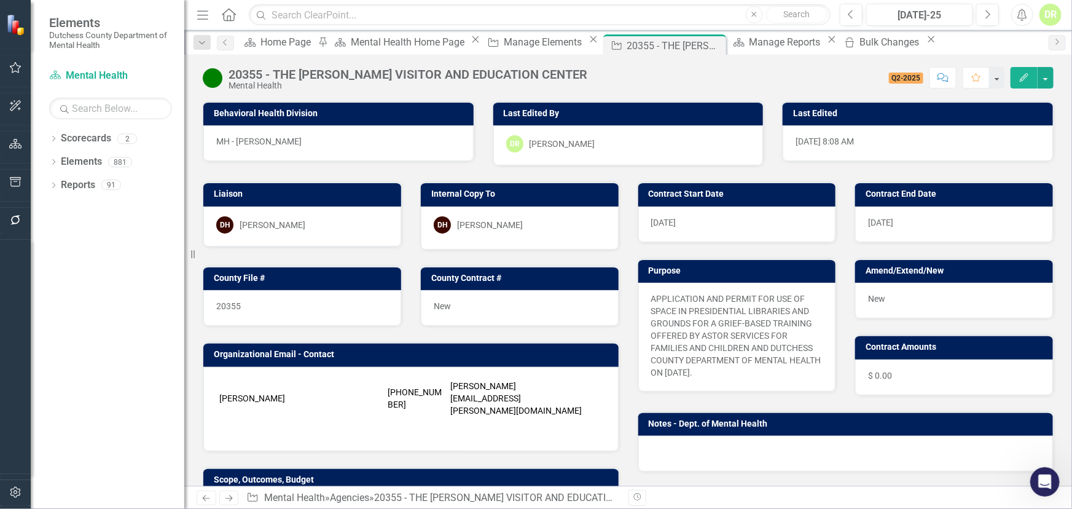
click at [871, 221] on span "[DATE]" at bounding box center [880, 222] width 25 height 10
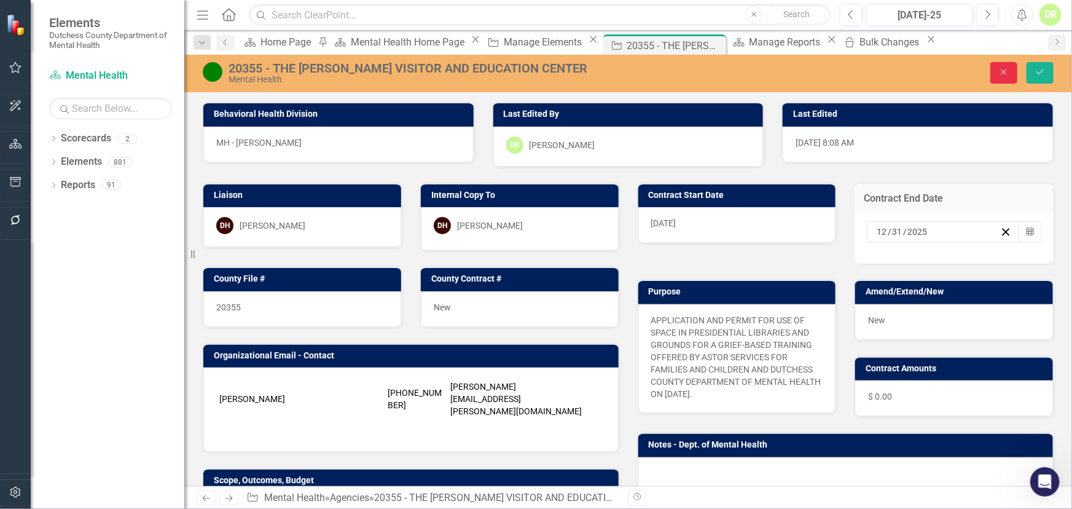
click at [1011, 66] on button "Close" at bounding box center [1003, 72] width 27 height 21
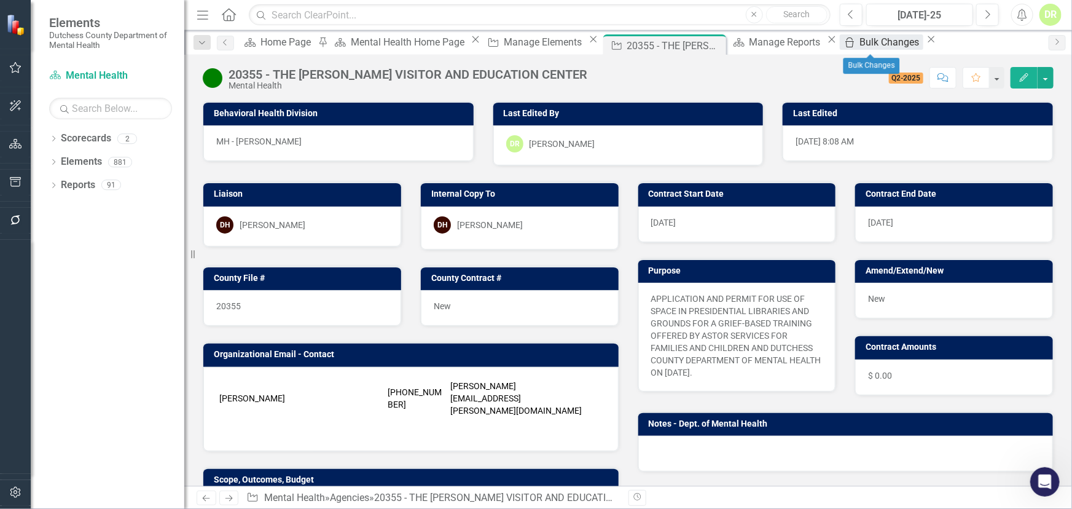
click at [860, 43] on div "Bulk Changes" at bounding box center [891, 41] width 63 height 15
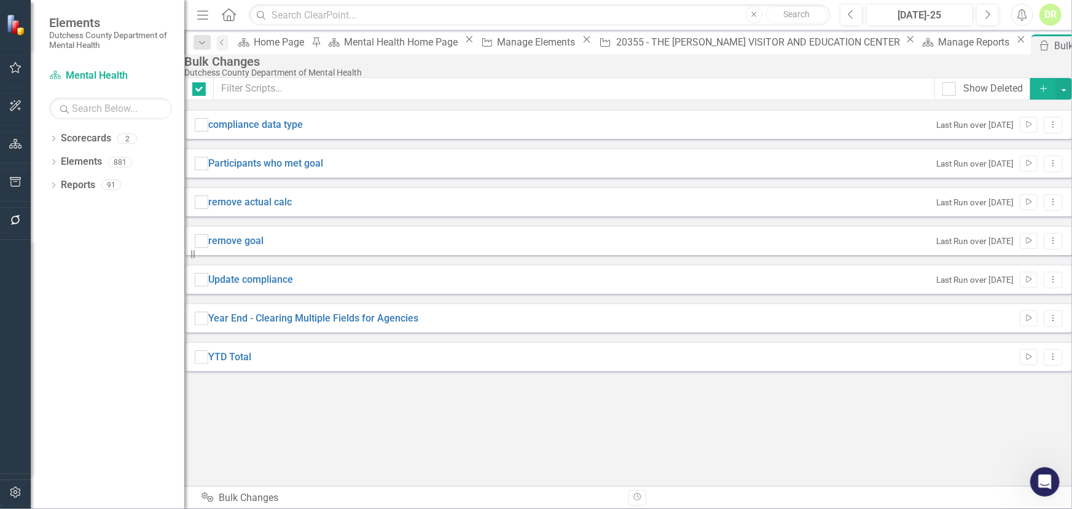
checkbox input "false"
click at [300, 326] on link "Year End - Clearing Multiple Fields for Agencies" at bounding box center [313, 318] width 210 height 14
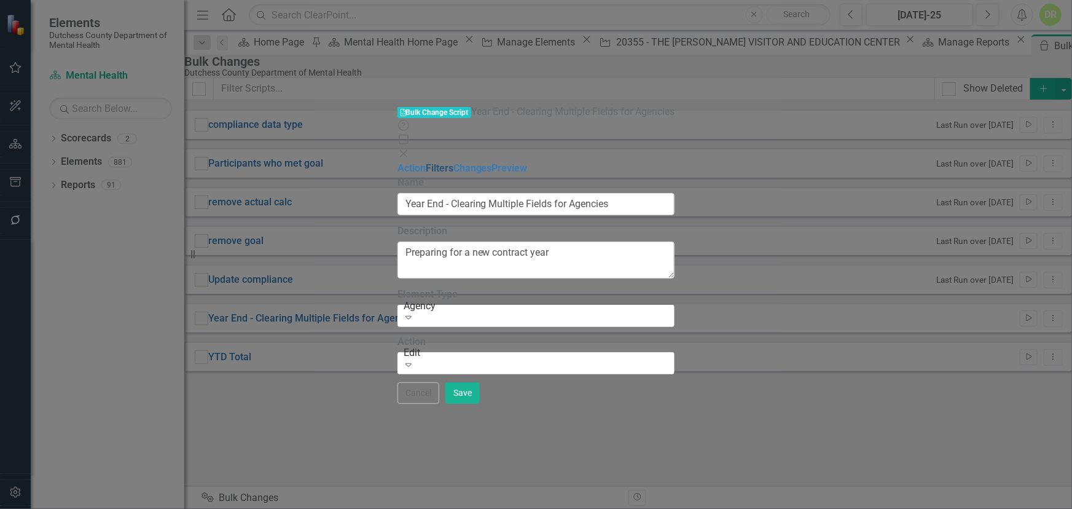
click at [426, 162] on link "Filters" at bounding box center [440, 168] width 28 height 12
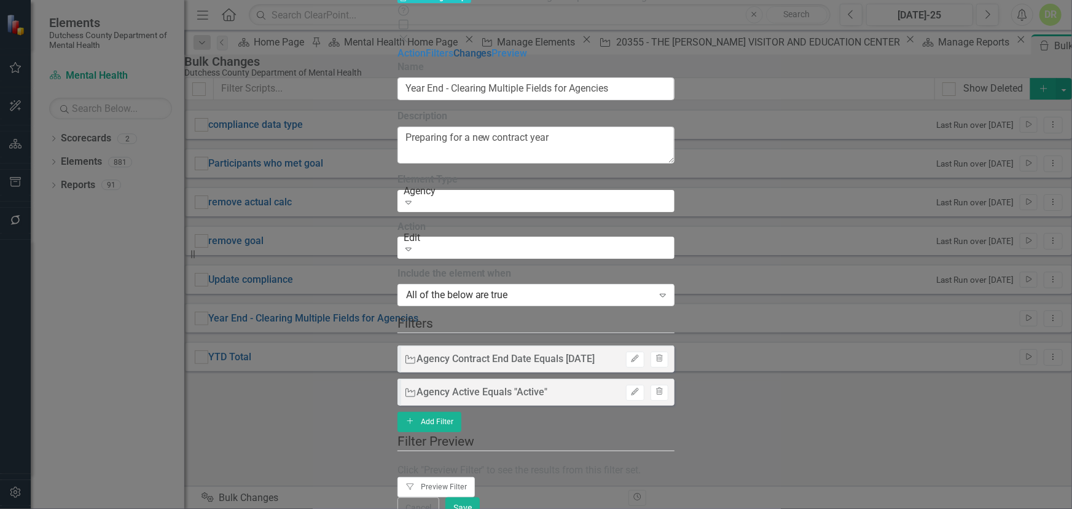
click at [453, 59] on link "Changes" at bounding box center [472, 53] width 39 height 12
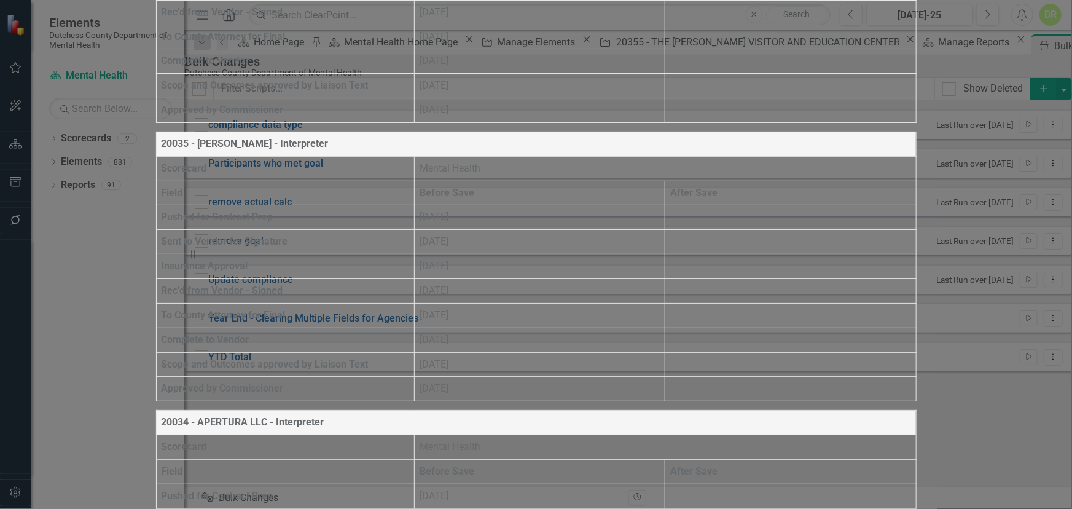
scroll to position [21622, 0]
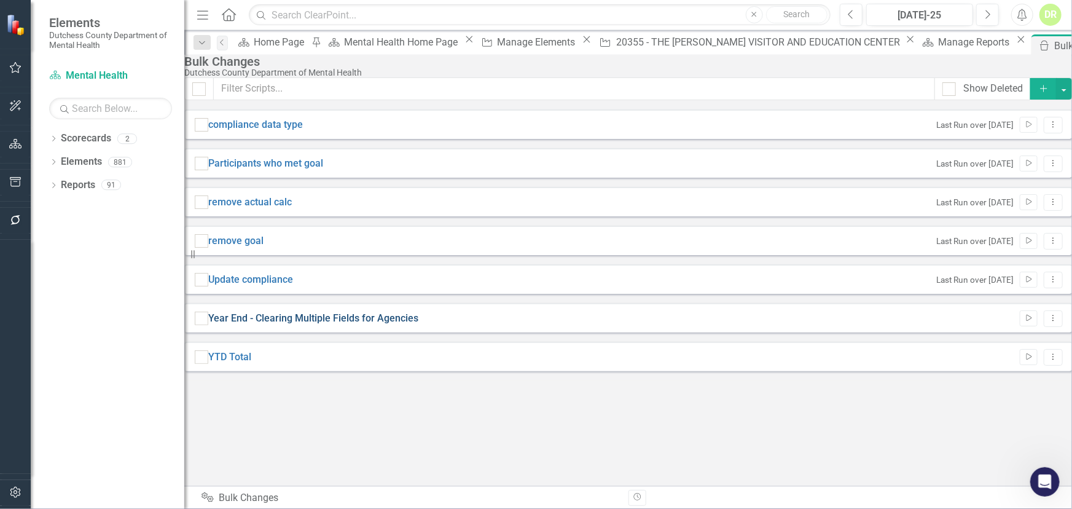
click at [405, 326] on link "Year End - Clearing Multiple Fields for Agencies" at bounding box center [313, 318] width 210 height 14
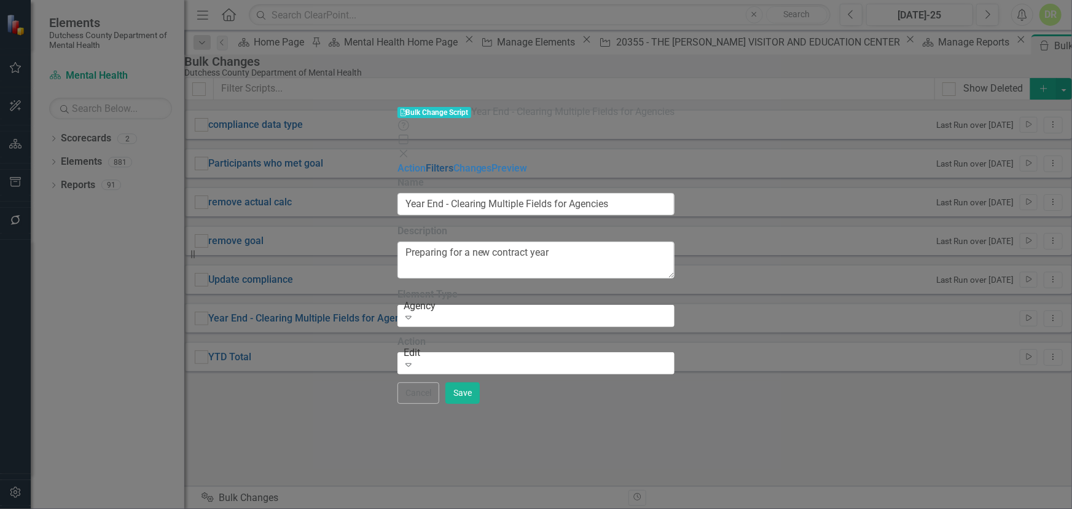
click at [426, 162] on link "Filters" at bounding box center [440, 168] width 28 height 12
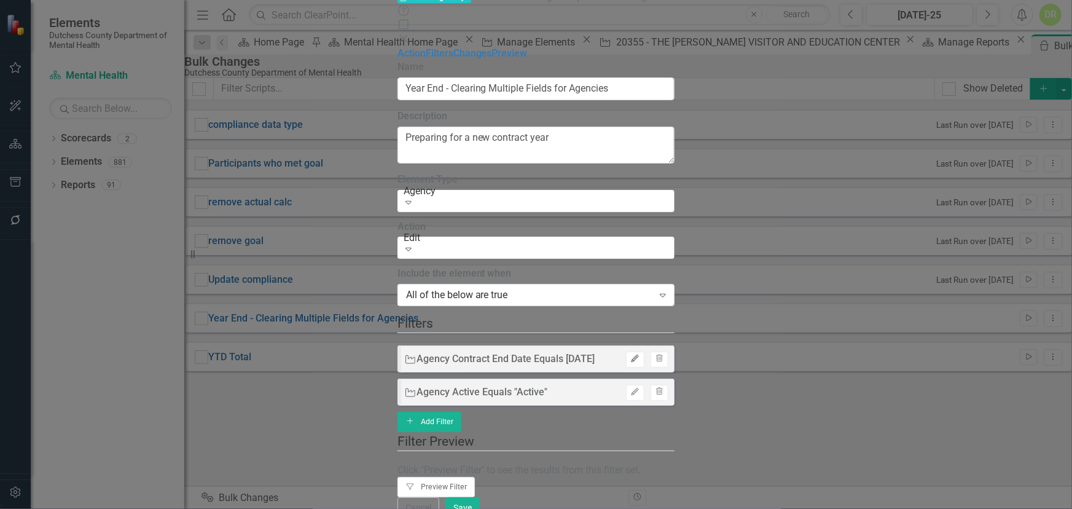
click at [639, 355] on icon "Edit" at bounding box center [634, 358] width 9 height 7
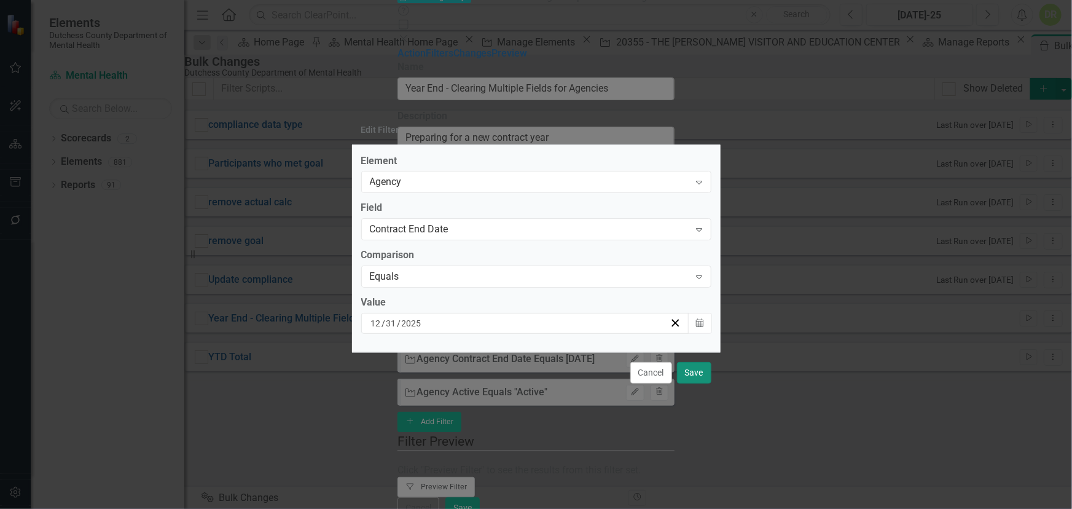
click at [704, 376] on button "Save" at bounding box center [694, 372] width 34 height 21
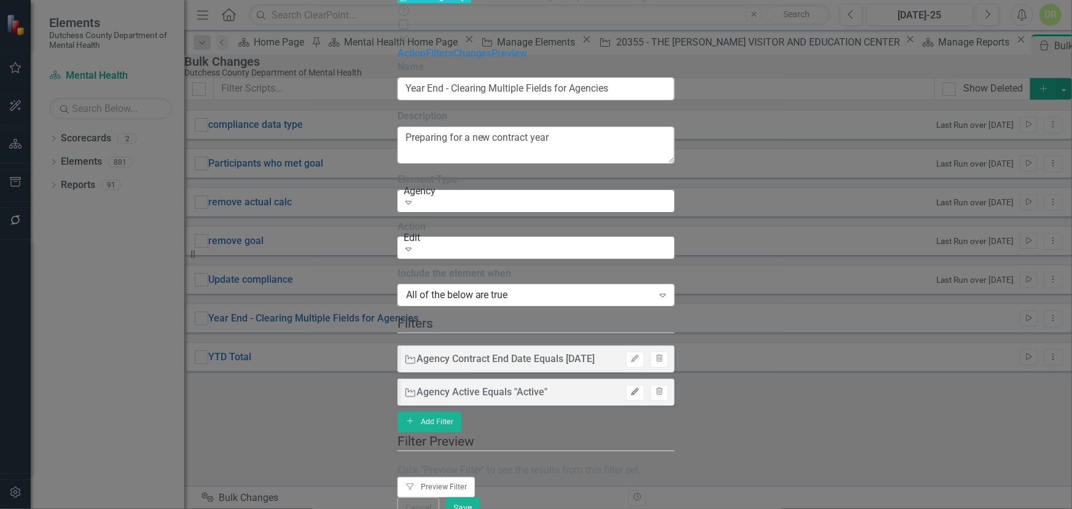
click at [644, 385] on button "Edit" at bounding box center [635, 393] width 18 height 16
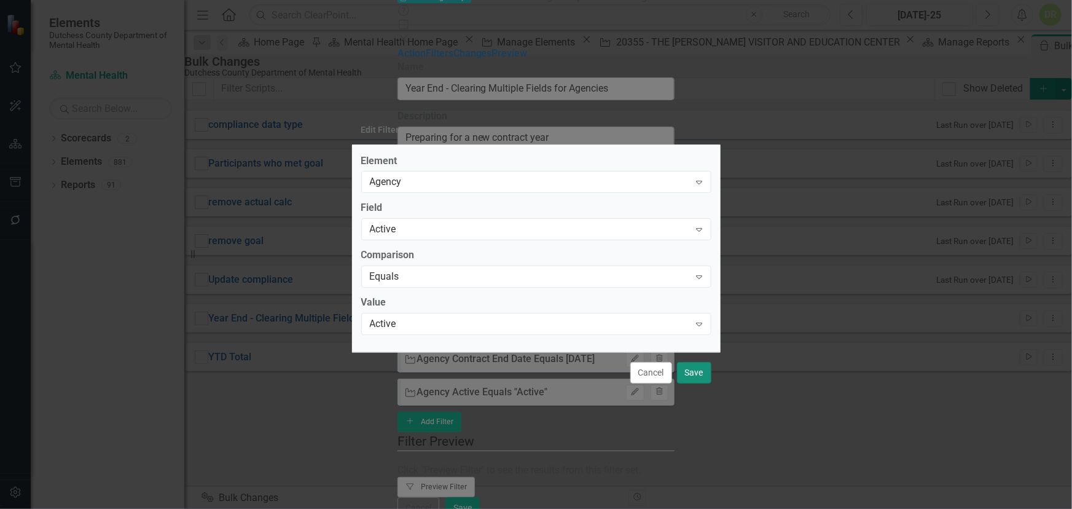
click at [703, 371] on button "Save" at bounding box center [694, 372] width 34 height 21
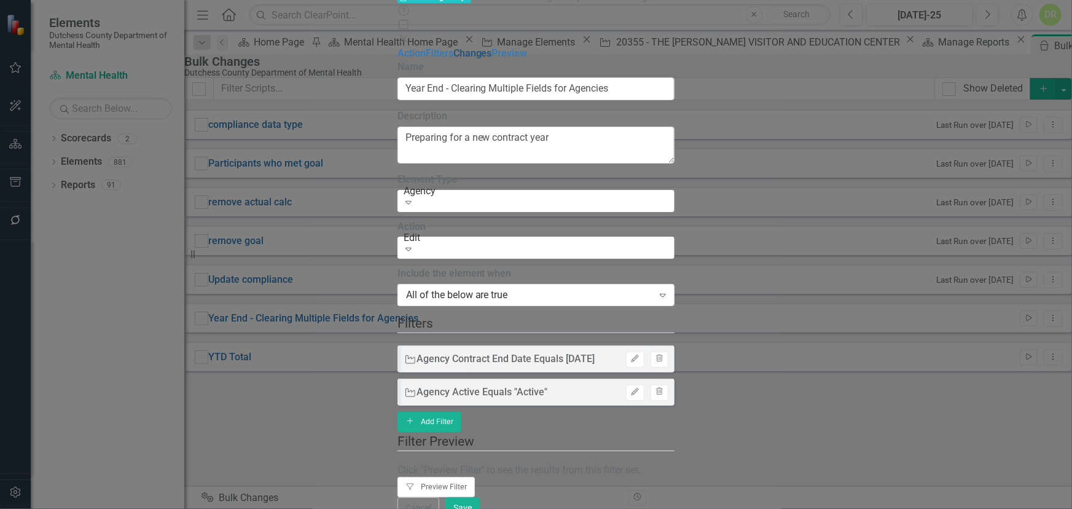
click at [453, 59] on link "Changes" at bounding box center [472, 53] width 39 height 12
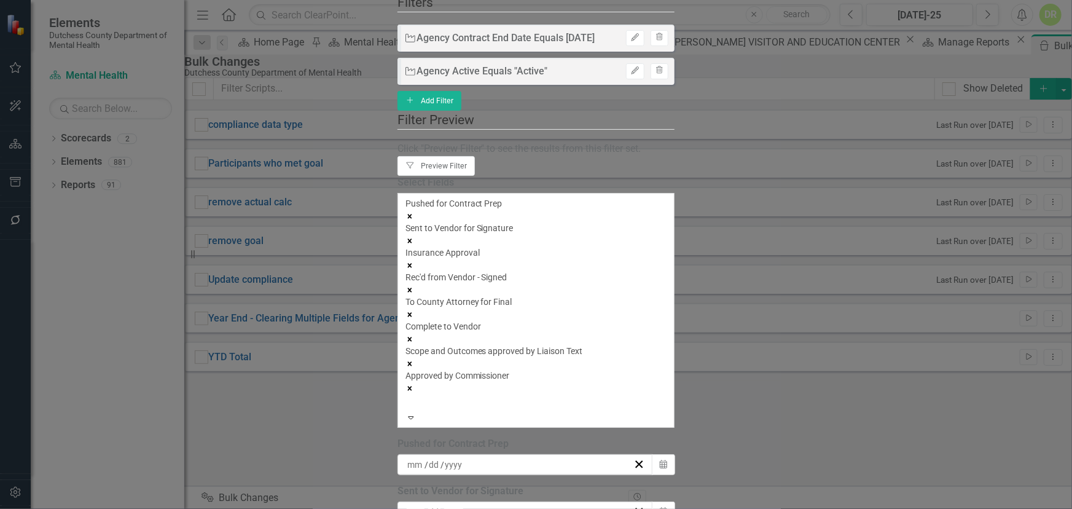
scroll to position [42, 0]
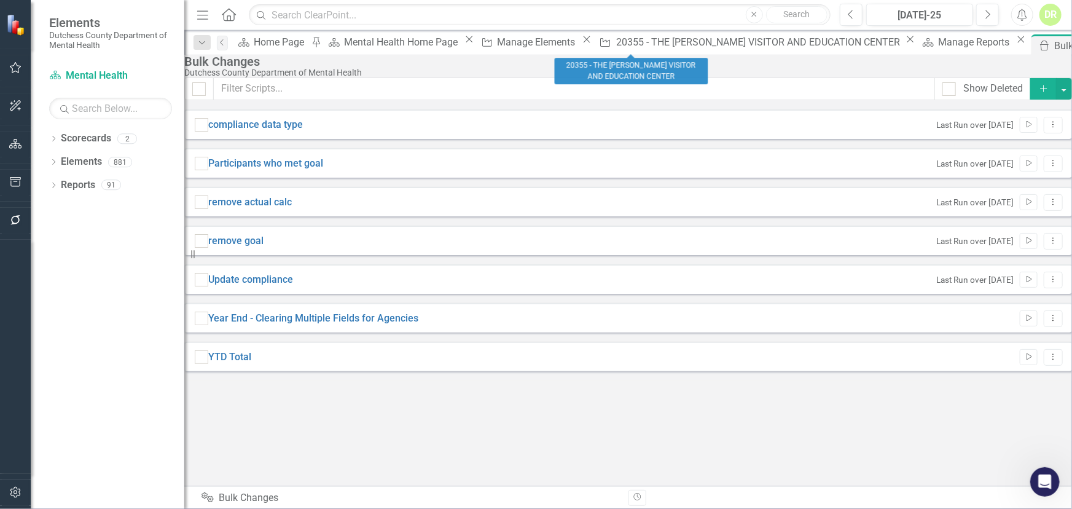
click at [904, 41] on icon "Close" at bounding box center [910, 39] width 12 height 10
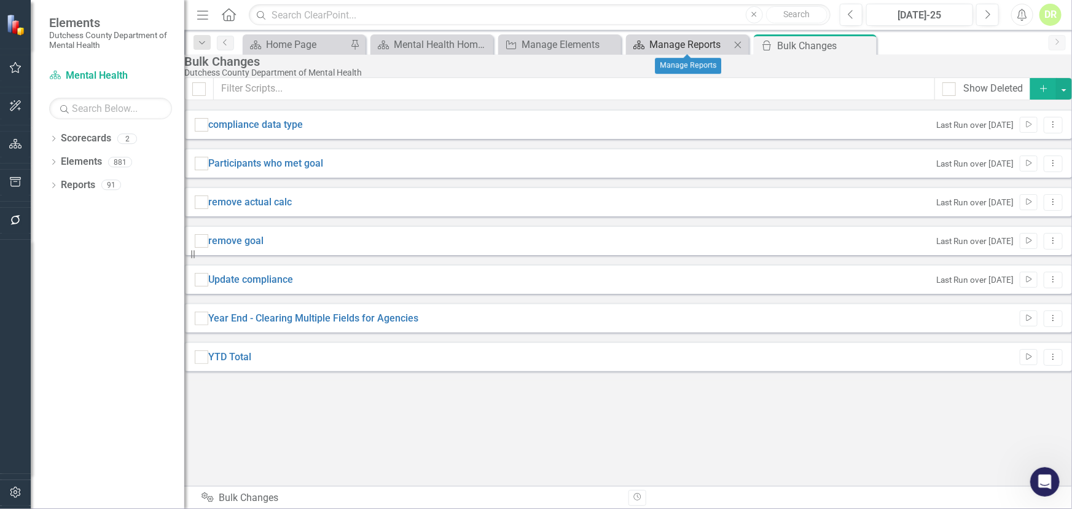
click at [676, 42] on div "Manage Reports" at bounding box center [689, 44] width 81 height 15
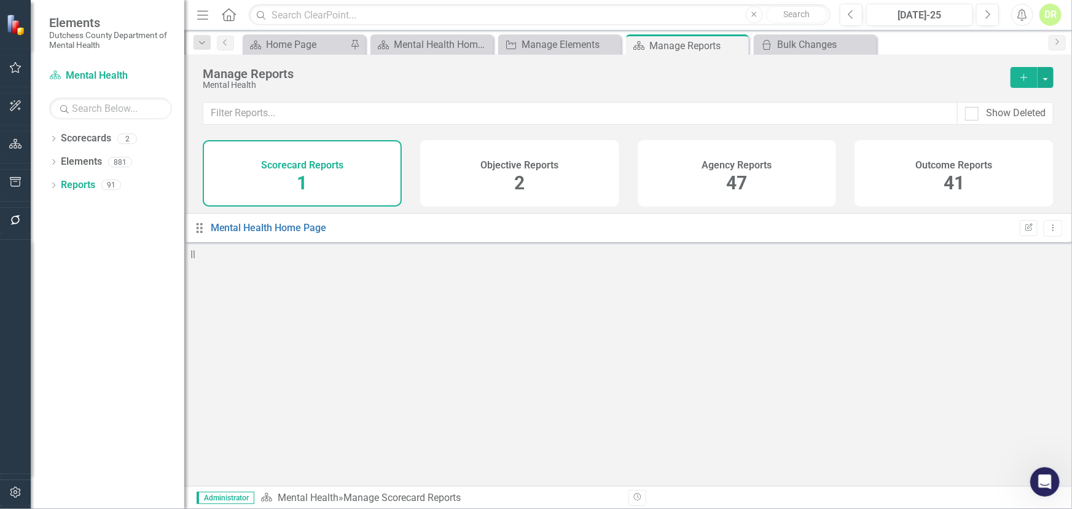
click at [723, 160] on h4 "Agency Reports" at bounding box center [736, 165] width 70 height 11
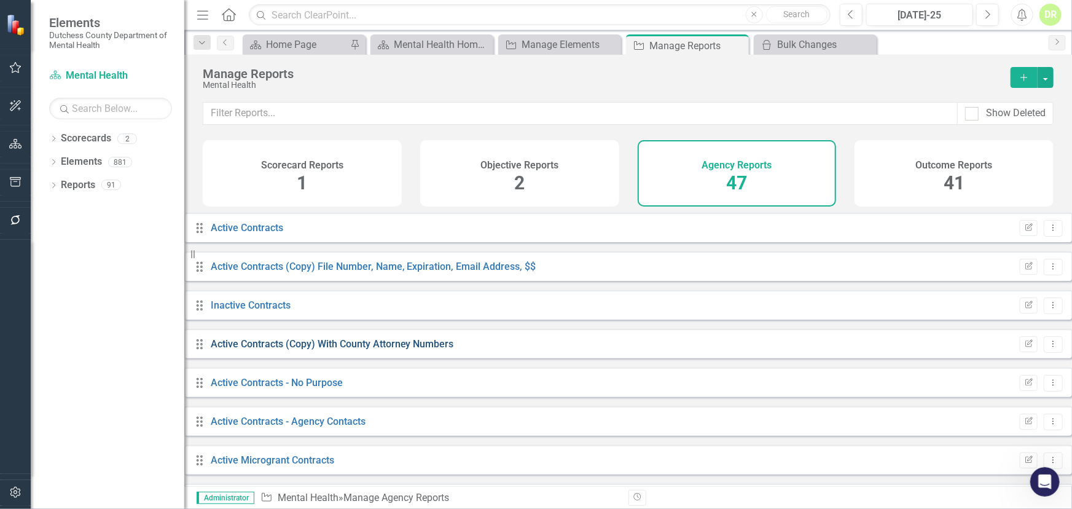
click at [358, 350] on link "Active Contracts (Copy) With County Attorney Numbers" at bounding box center [332, 344] width 243 height 12
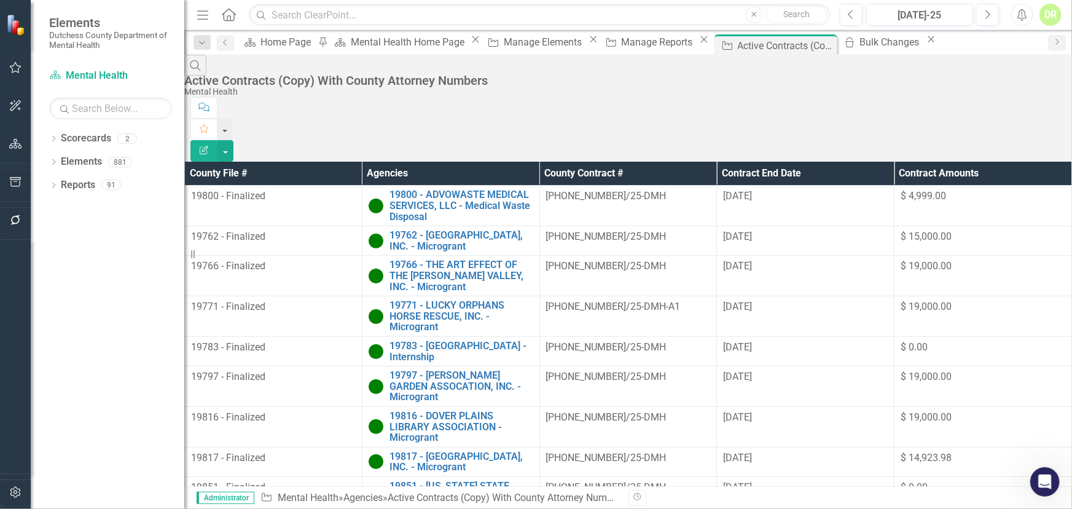
click at [233, 140] on button "button" at bounding box center [225, 150] width 16 height 21
click at [1007, 147] on link "Excel Export to Excel" at bounding box center [1004, 147] width 97 height 23
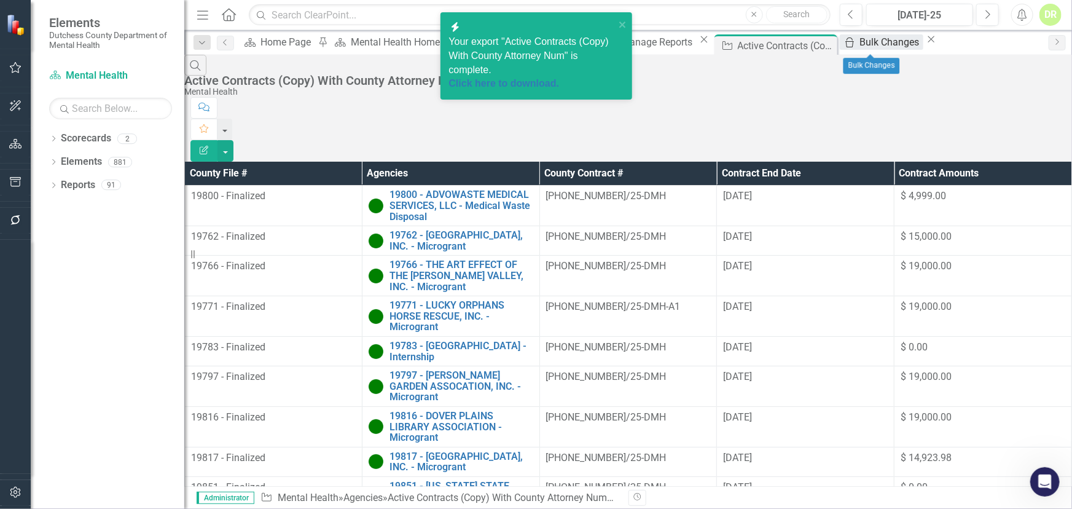
click at [864, 45] on div "Bulk Changes" at bounding box center [891, 41] width 63 height 15
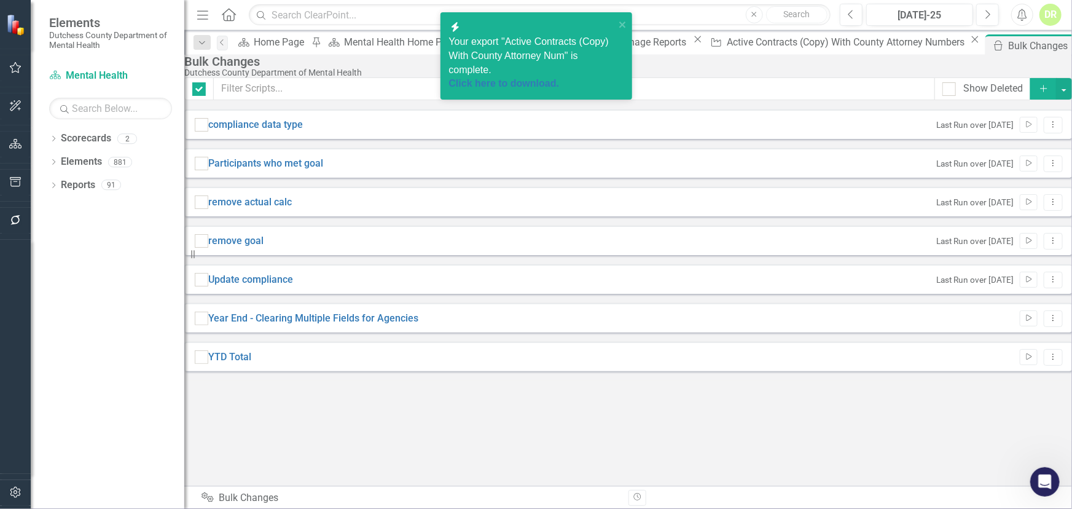
checkbox input "false"
click at [386, 326] on link "Year End - Clearing Multiple Fields for Agencies" at bounding box center [313, 318] width 210 height 14
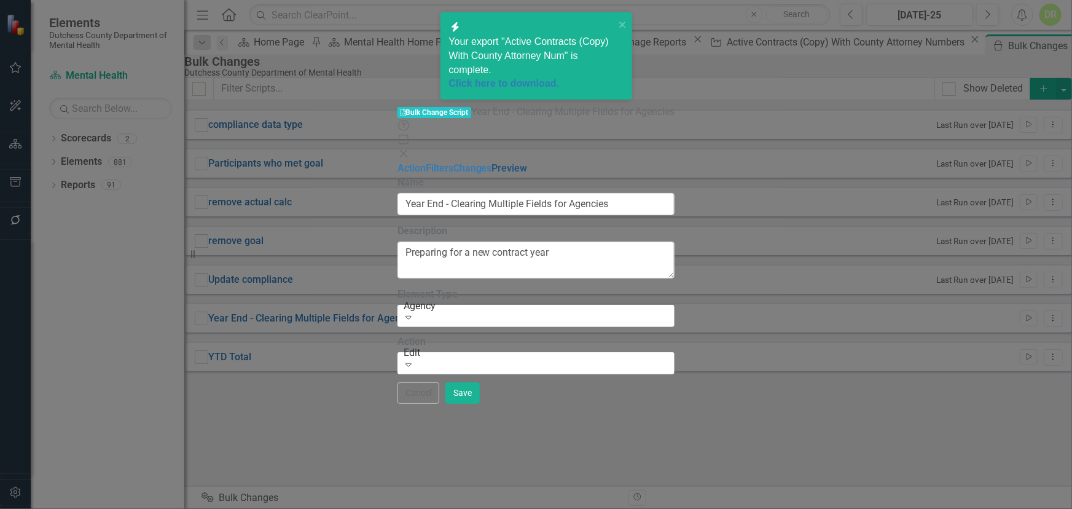
click at [492, 162] on link "Preview" at bounding box center [510, 168] width 36 height 12
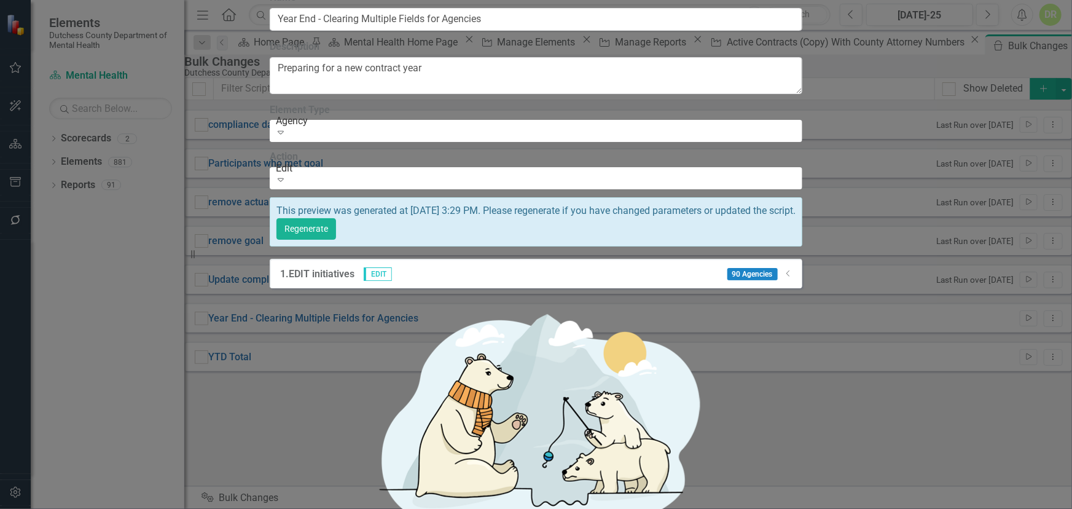
click at [778, 268] on span "90 Agencies" at bounding box center [752, 274] width 50 height 12
click at [793, 270] on icon "Dropdown" at bounding box center [788, 273] width 9 height 7
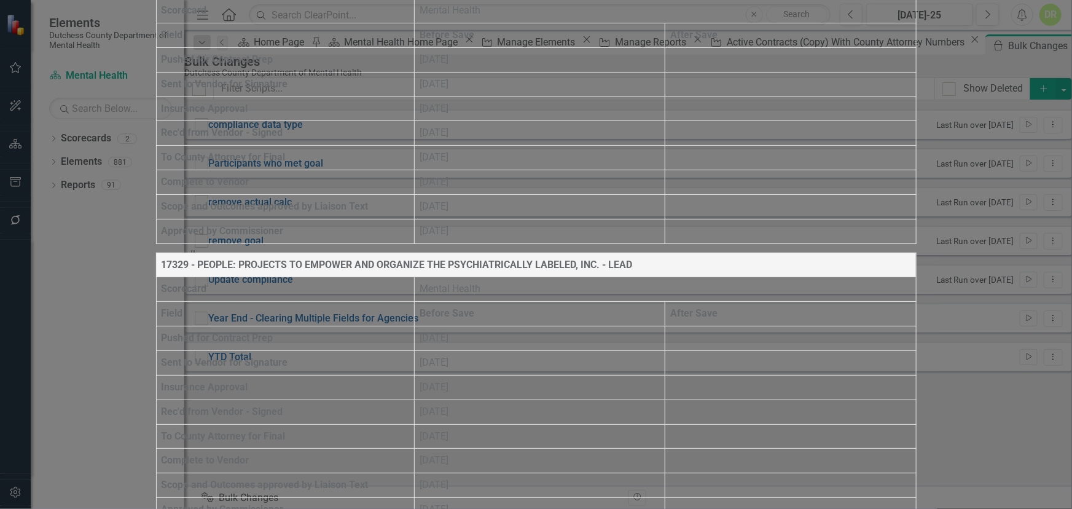
scroll to position [1005, 0]
drag, startPoint x: 1050, startPoint y: 15, endPoint x: 514, endPoint y: 241, distance: 581.1
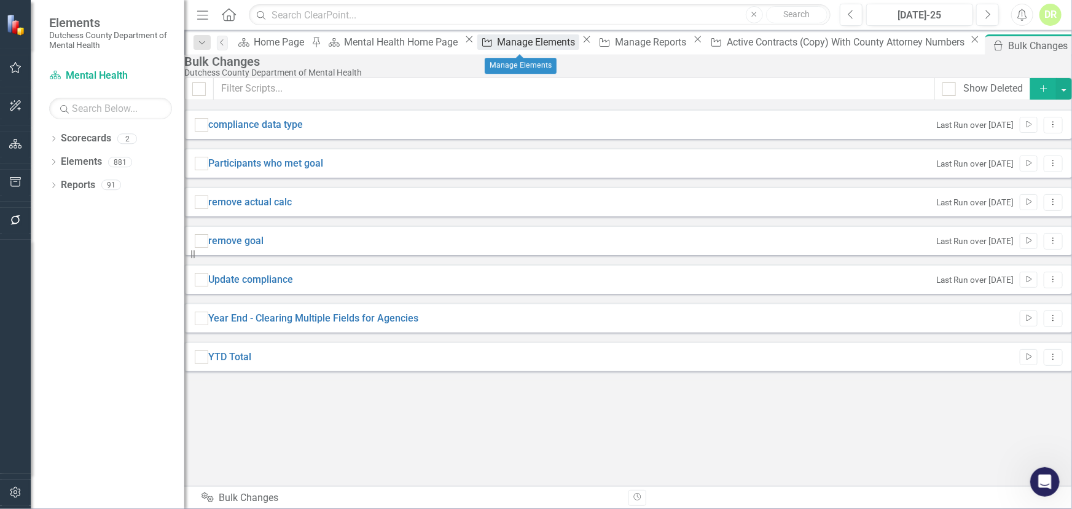
click at [502, 44] on div "Manage Elements" at bounding box center [539, 41] width 82 height 15
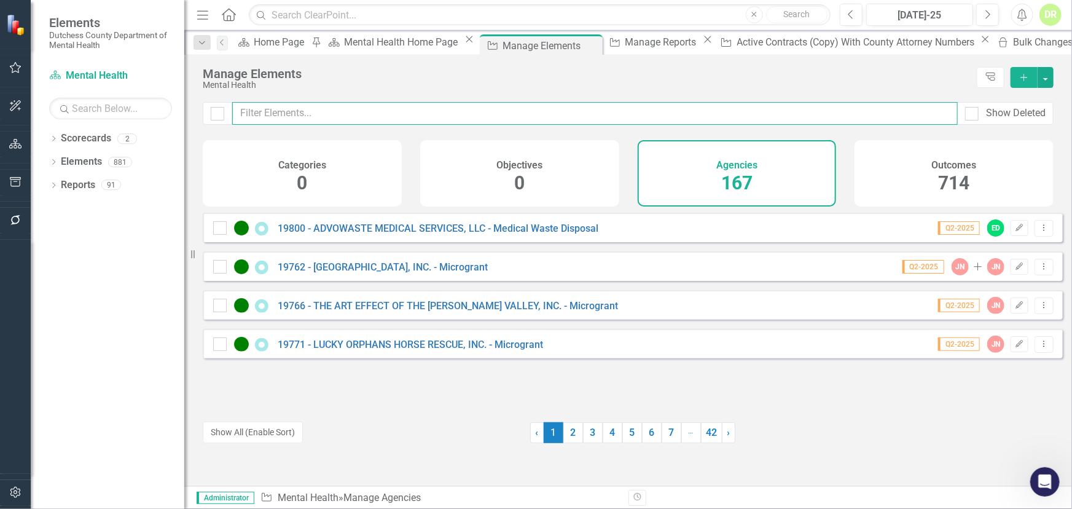
click at [353, 109] on input "text" at bounding box center [594, 113] width 725 height 23
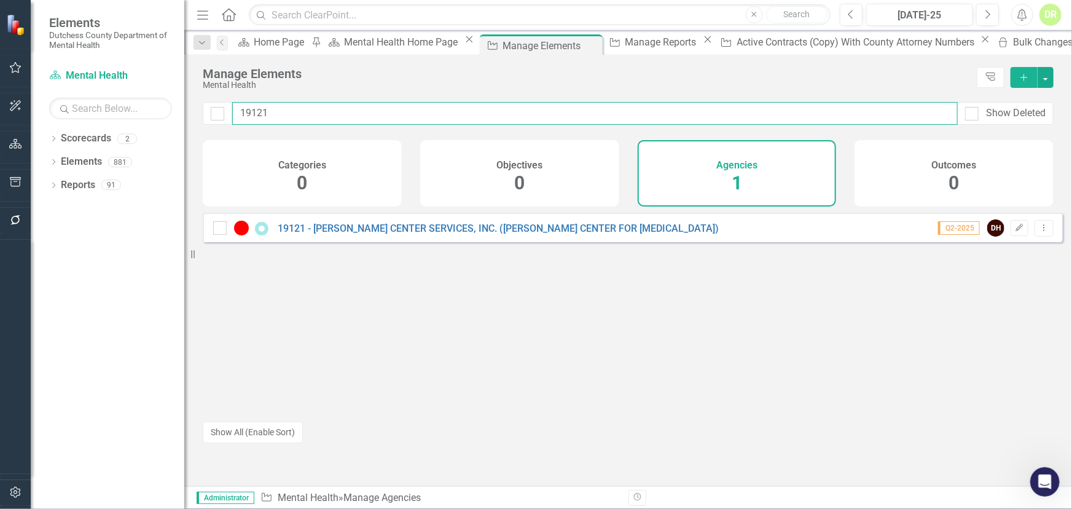
type input "19121"
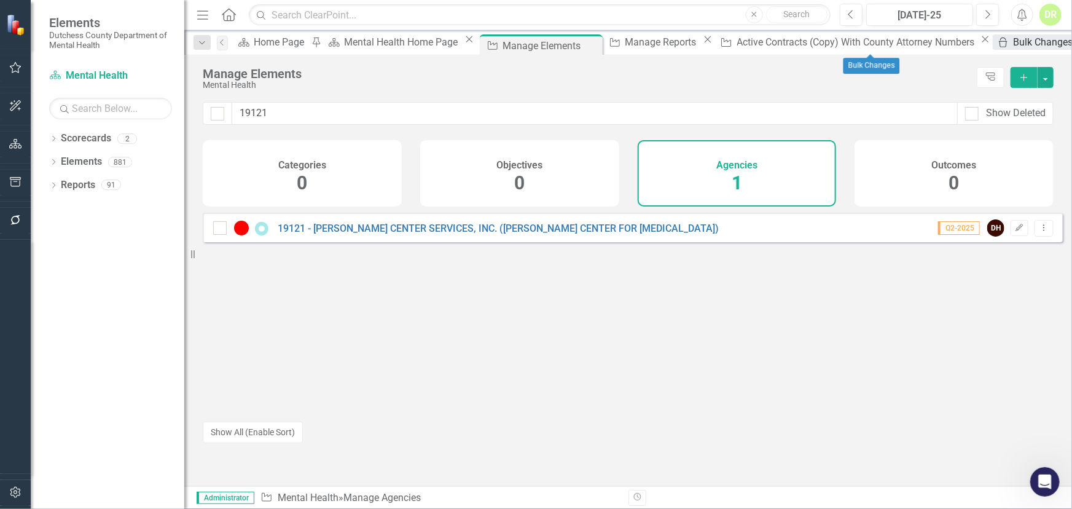
click at [1013, 44] on div "Bulk Changes" at bounding box center [1044, 41] width 63 height 15
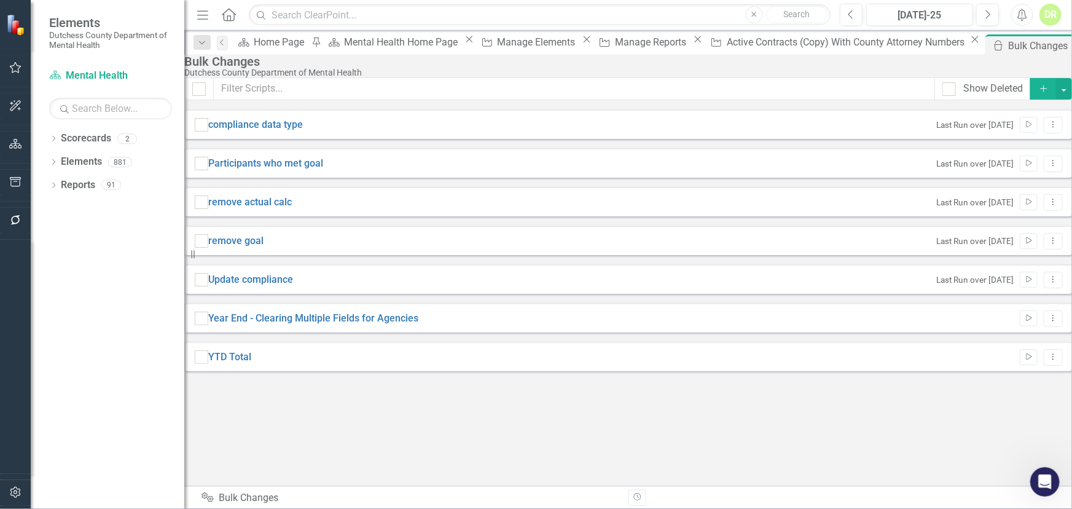
click at [1045, 471] on div "Open Intercom Messenger" at bounding box center [1044, 481] width 41 height 41
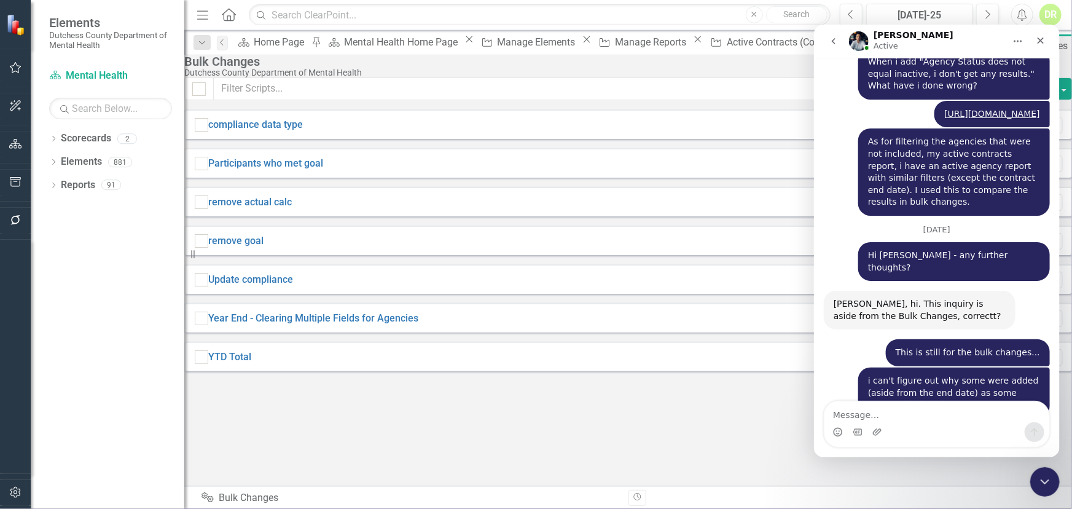
scroll to position [6996, 0]
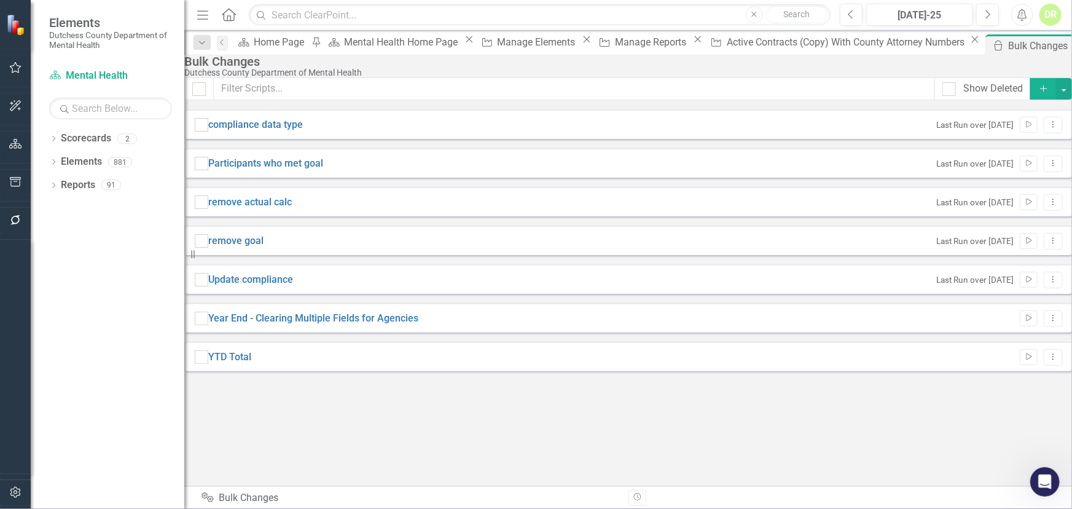
click at [1056, 15] on div "DR" at bounding box center [1050, 15] width 22 height 22
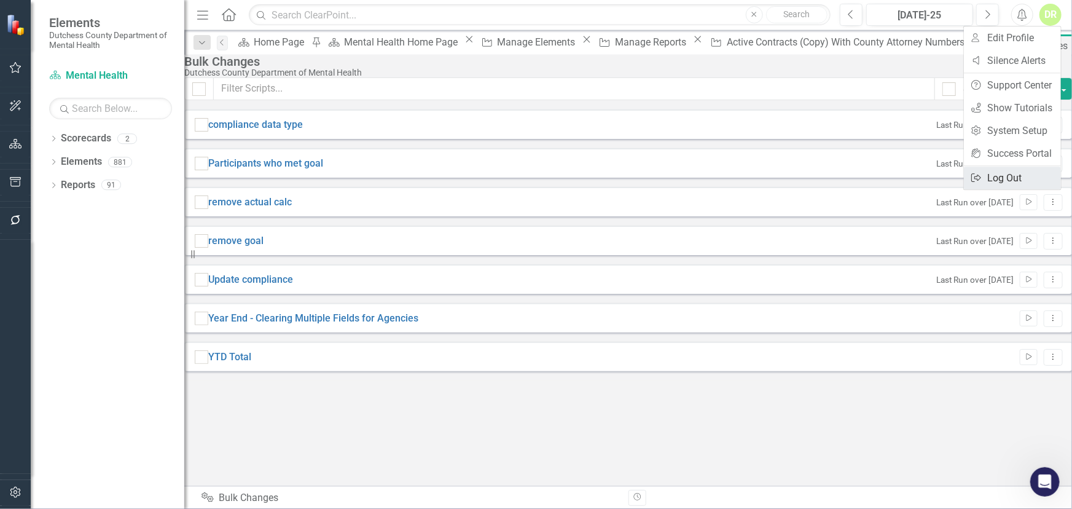
click at [1011, 173] on link "Logout Log Out" at bounding box center [1012, 177] width 97 height 23
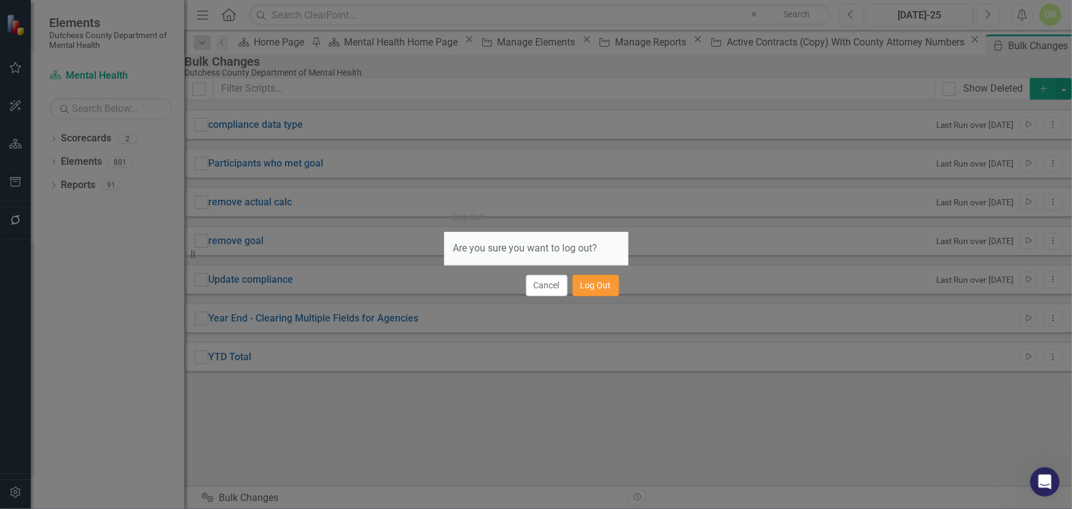
click at [593, 287] on button "Log Out" at bounding box center [595, 285] width 47 height 21
